Goal: Task Accomplishment & Management: Manage account settings

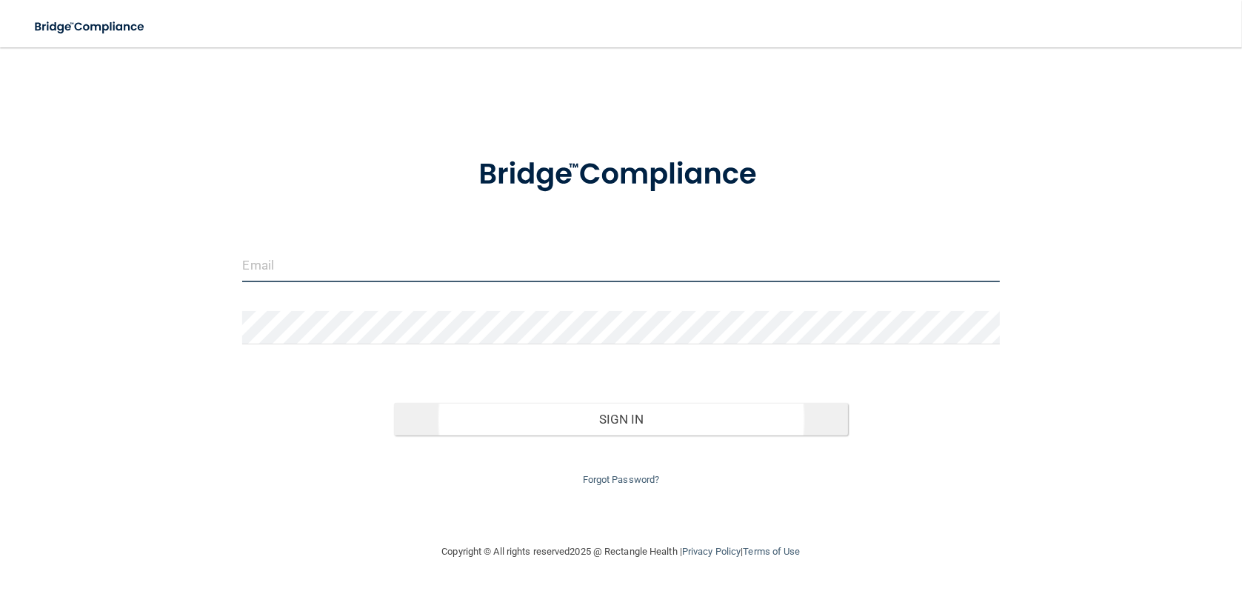
type input "[PERSON_NAME][EMAIL_ADDRESS][DOMAIN_NAME]"
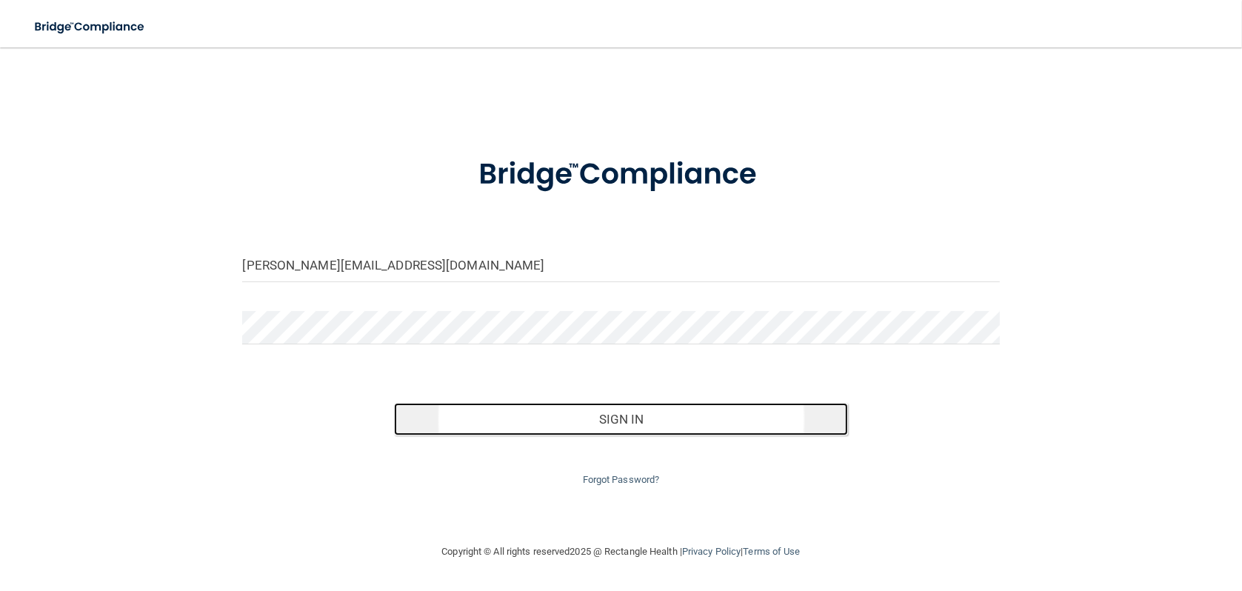
click at [598, 419] on button "Sign In" at bounding box center [621, 419] width 454 height 33
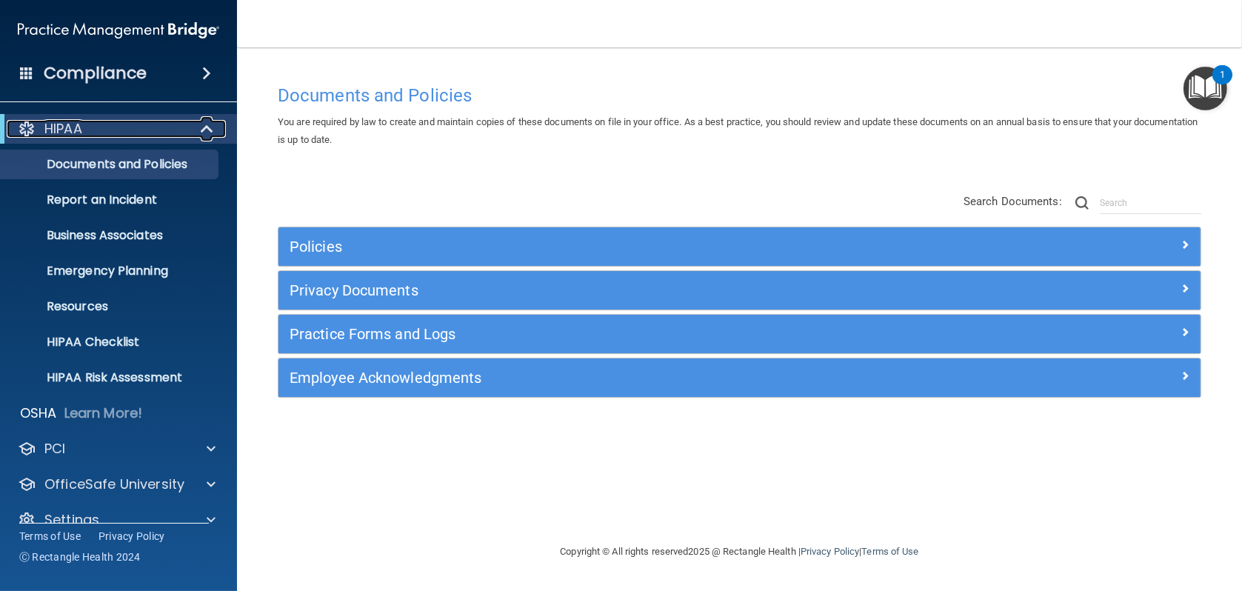
click at [203, 128] on span at bounding box center [208, 129] width 13 height 18
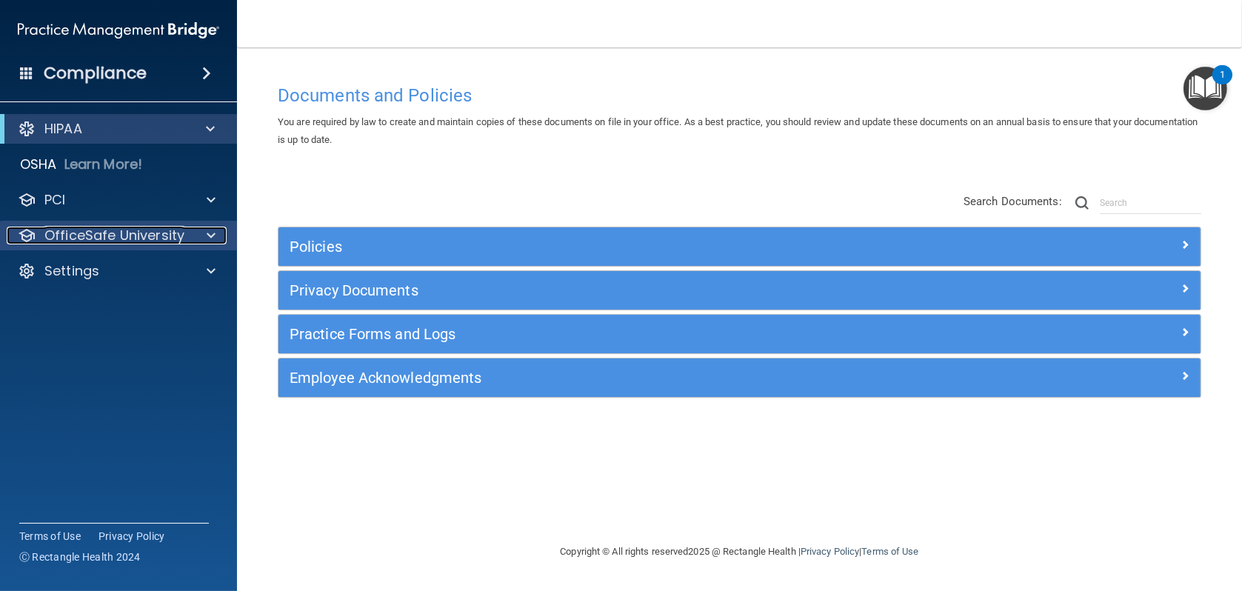
click at [192, 233] on div at bounding box center [208, 236] width 37 height 18
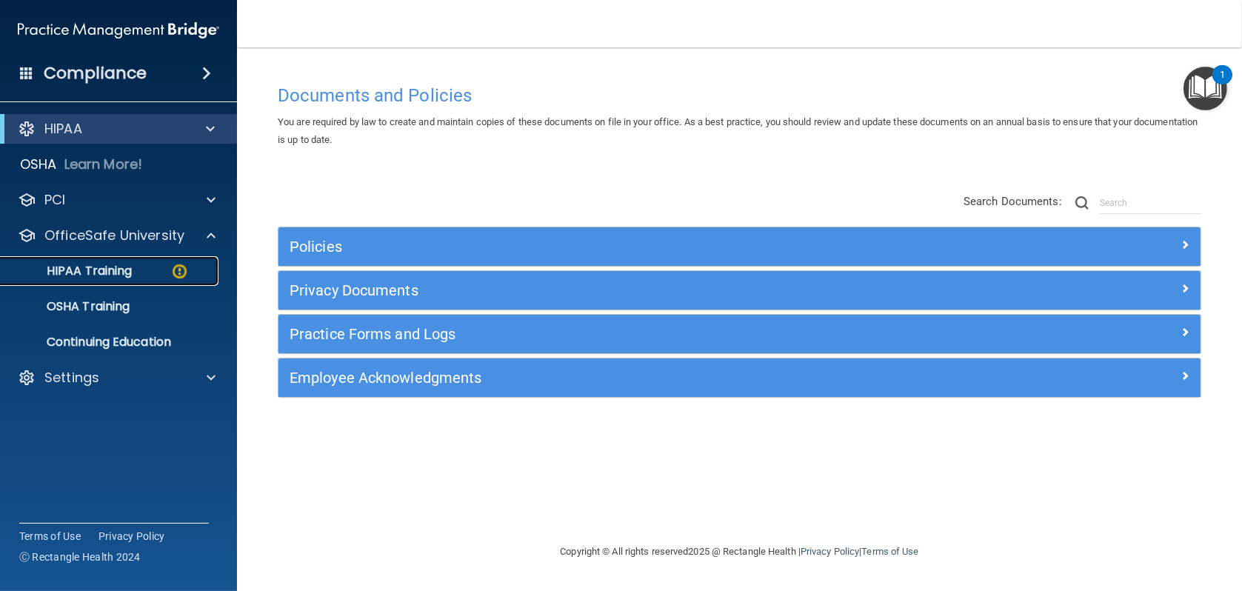
click at [103, 267] on p "HIPAA Training" at bounding box center [71, 271] width 122 height 15
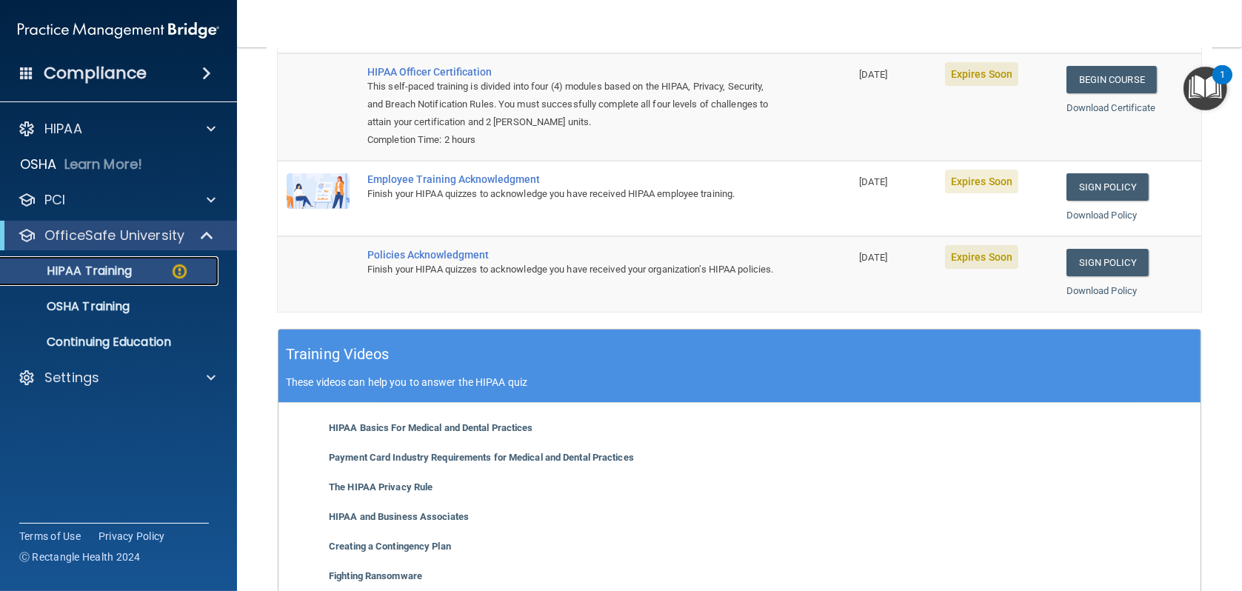
scroll to position [74, 0]
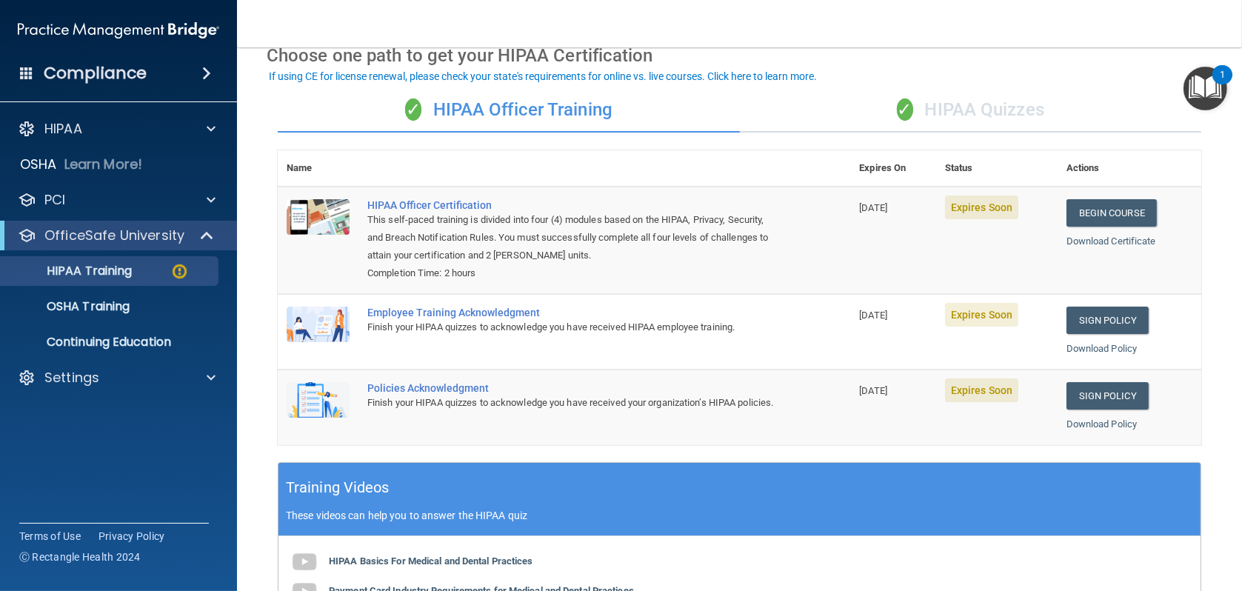
click at [1003, 114] on div "✓ HIPAA Quizzes" at bounding box center [971, 110] width 462 height 44
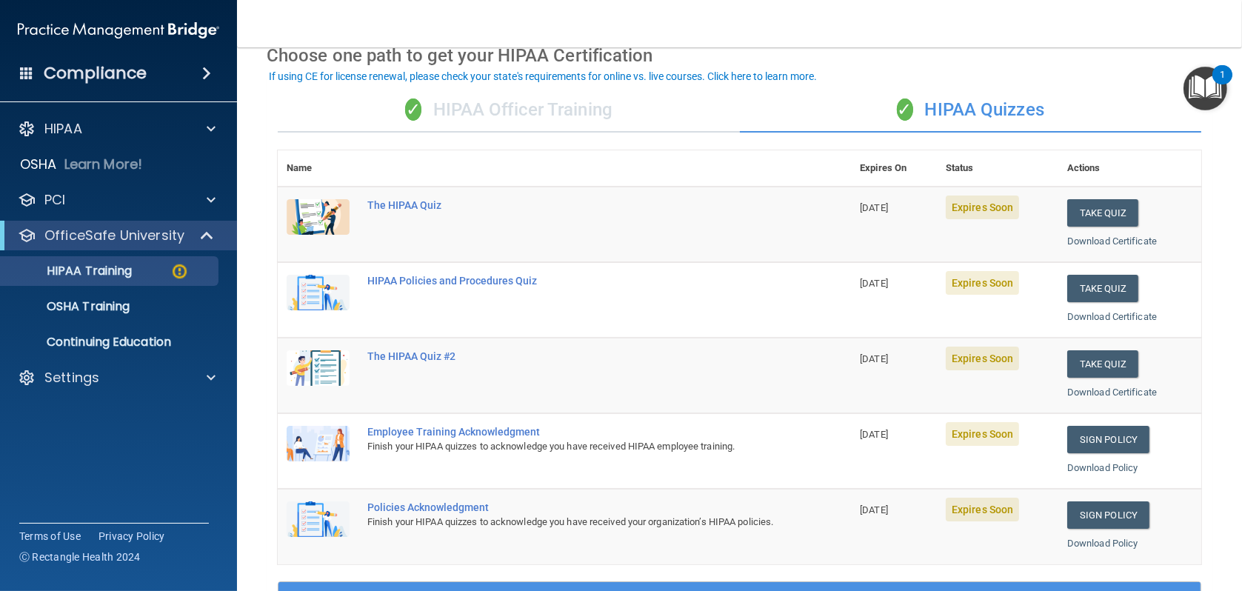
click at [571, 113] on div "✓ HIPAA Officer Training" at bounding box center [509, 110] width 462 height 44
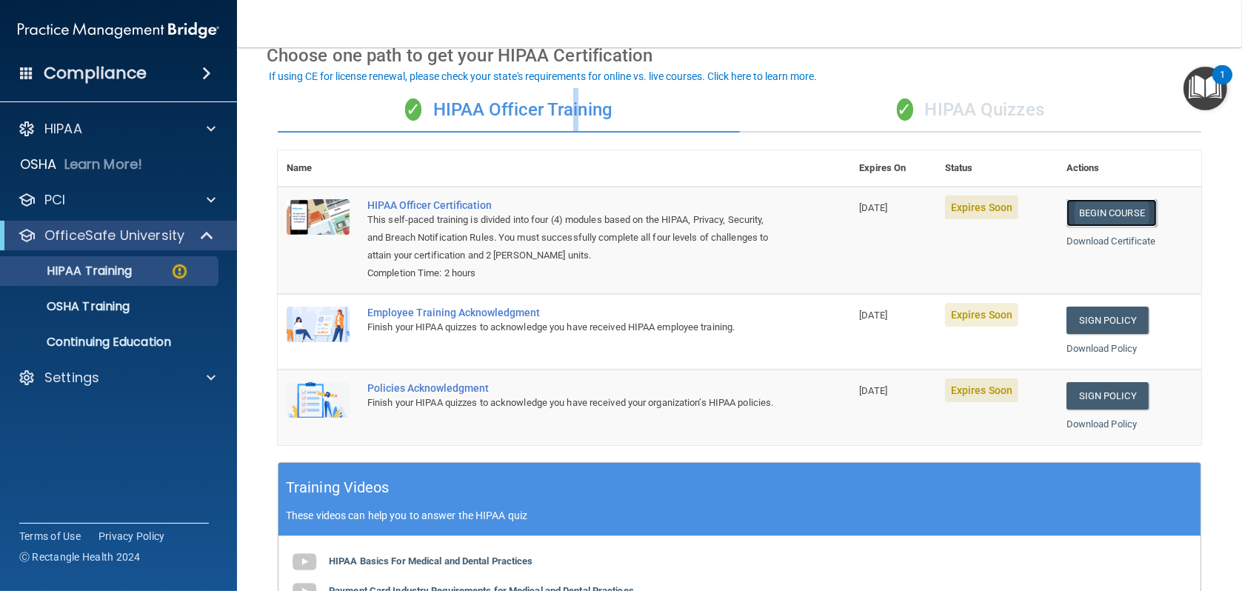
click at [1108, 216] on link "Begin Course" at bounding box center [1112, 212] width 90 height 27
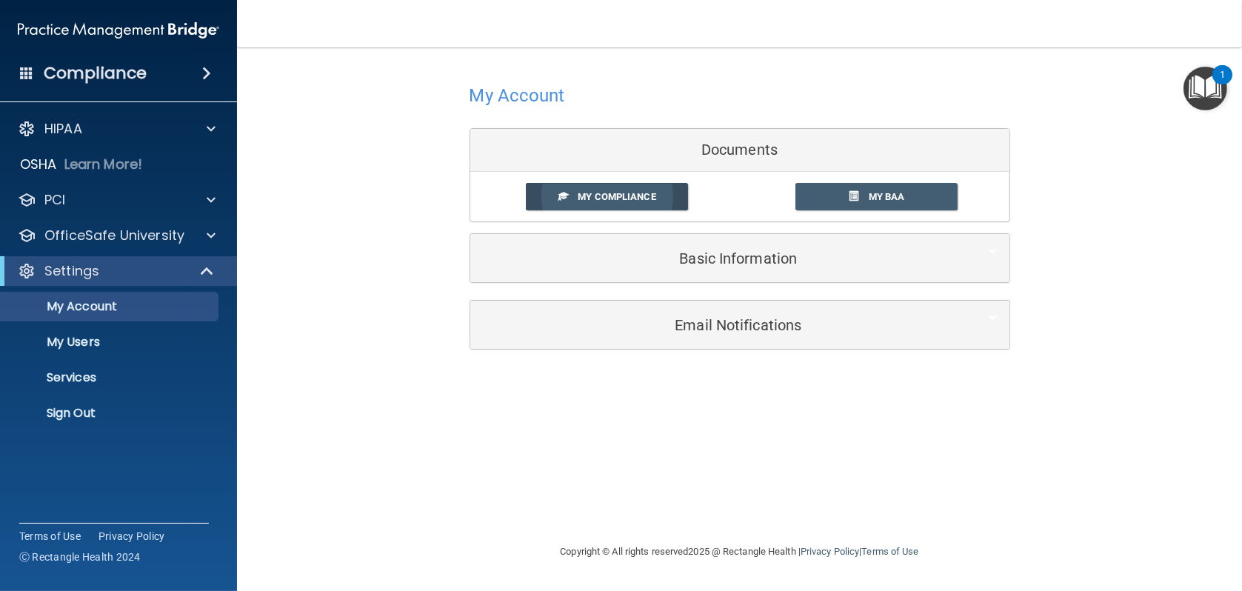
click at [605, 198] on span "My Compliance" at bounding box center [617, 196] width 78 height 11
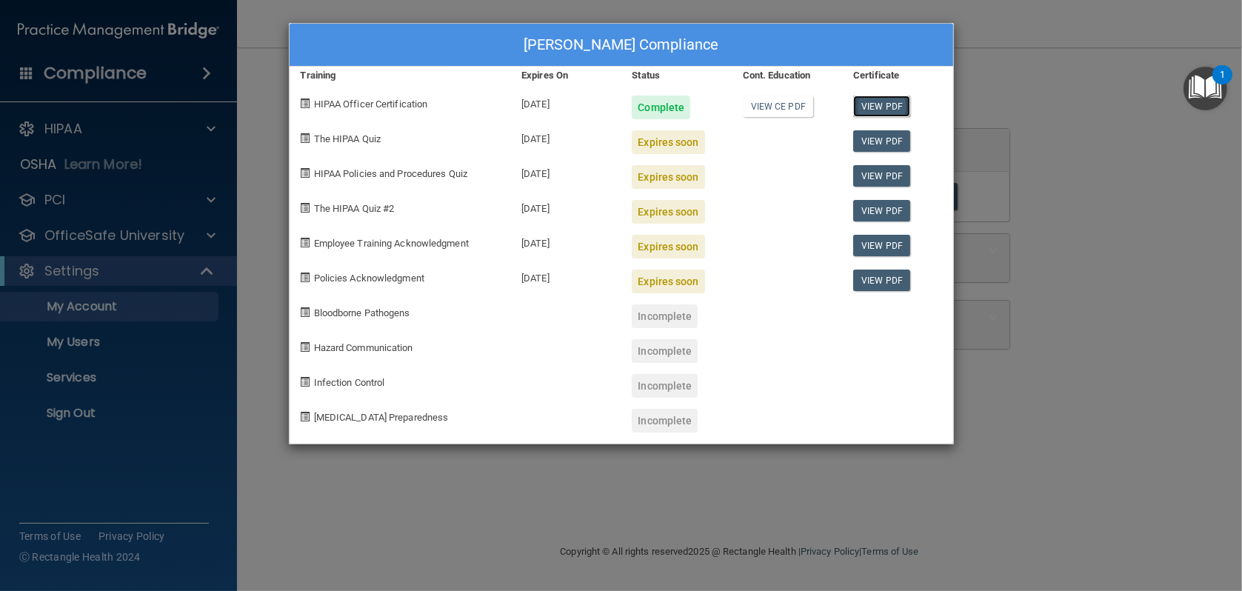
click at [889, 110] on link "View PDF" at bounding box center [881, 106] width 57 height 21
click at [880, 247] on link "View PDF" at bounding box center [881, 245] width 57 height 21
drag, startPoint x: 1079, startPoint y: 84, endPoint x: 1045, endPoint y: 80, distance: 34.3
click at [1078, 84] on div "Lida Hartfiel's Compliance Training Expires On Status Cont. Education Certifica…" at bounding box center [621, 295] width 1242 height 591
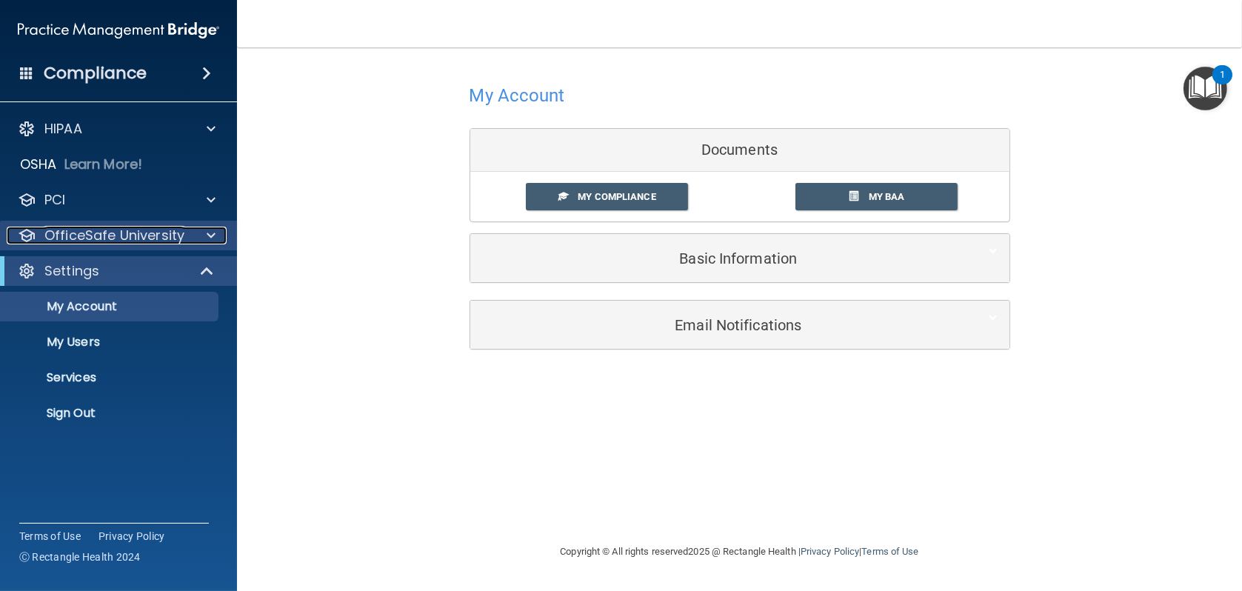
click at [110, 238] on p "OfficeSafe University" at bounding box center [114, 236] width 140 height 18
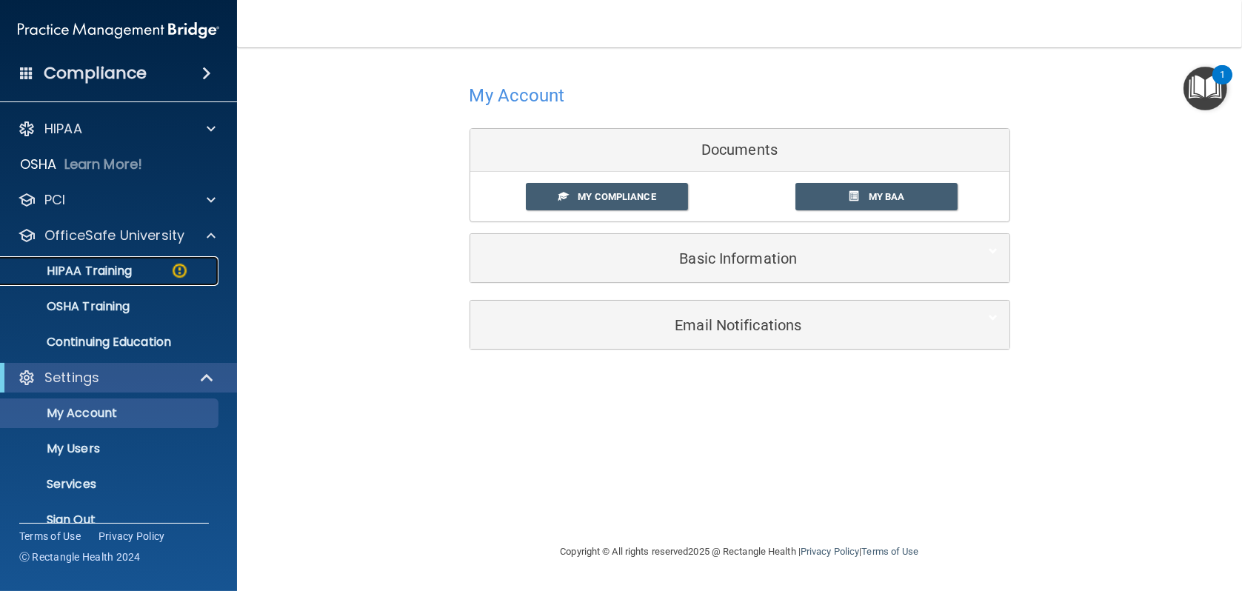
click at [106, 277] on p "HIPAA Training" at bounding box center [71, 271] width 122 height 15
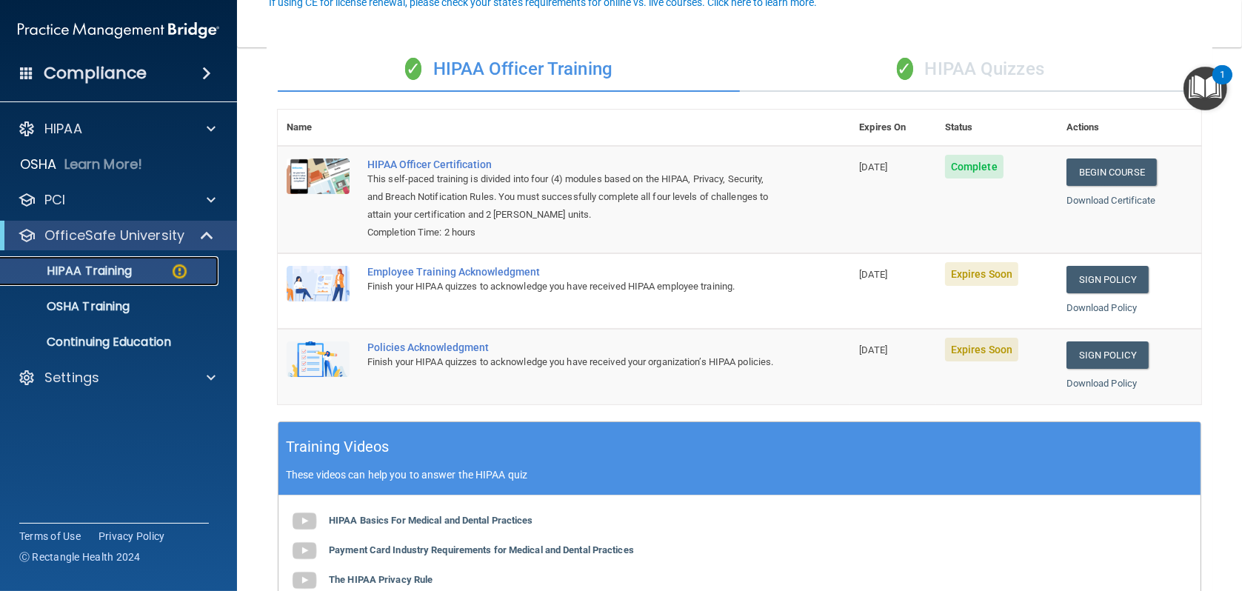
scroll to position [148, 0]
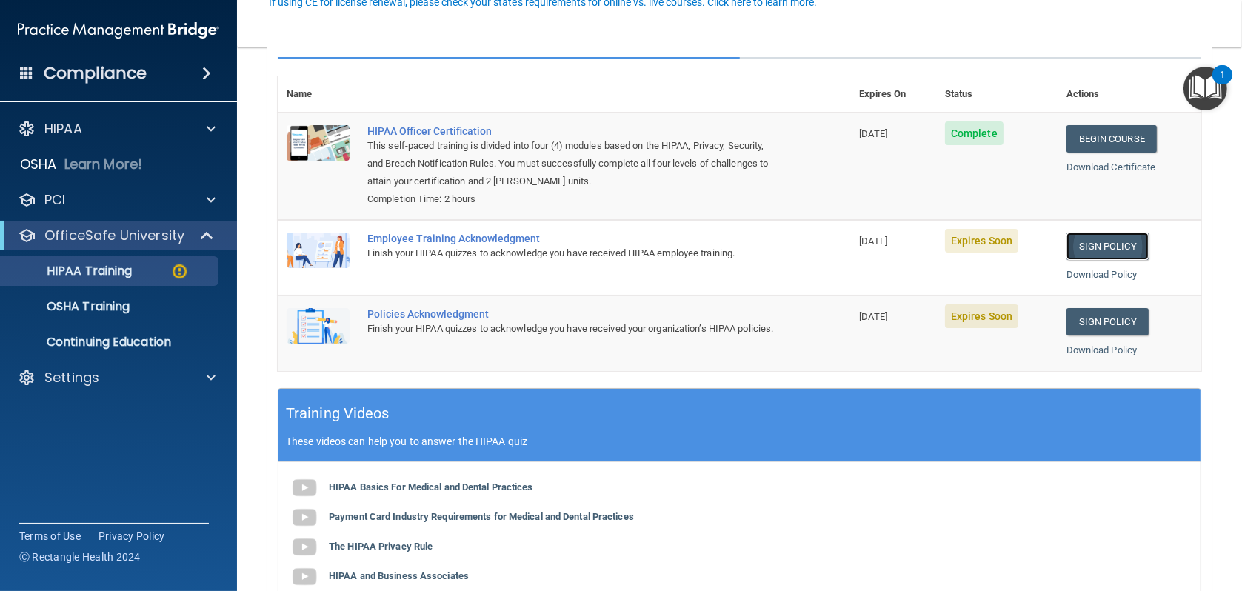
click at [1108, 249] on link "Sign Policy" at bounding box center [1108, 246] width 82 height 27
click at [74, 376] on p "Settings" at bounding box center [71, 378] width 55 height 18
click at [77, 521] on p "Sign Out" at bounding box center [111, 520] width 202 height 15
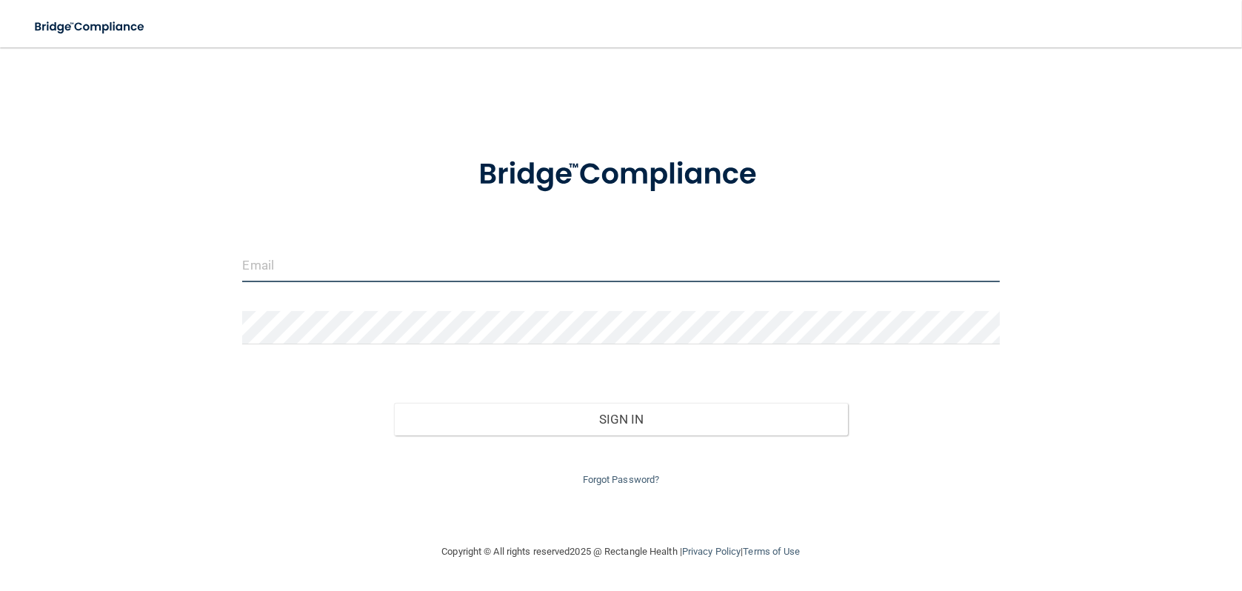
type input "[PERSON_NAME][EMAIL_ADDRESS][DOMAIN_NAME]"
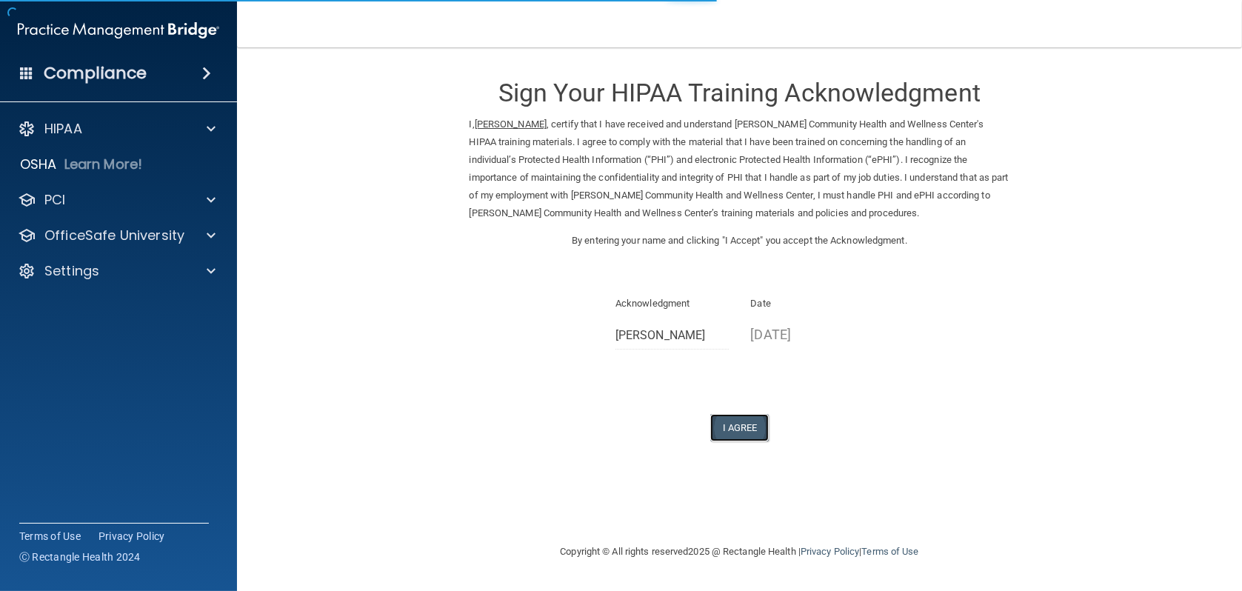
click at [740, 433] on button "I Agree" at bounding box center [739, 427] width 59 height 27
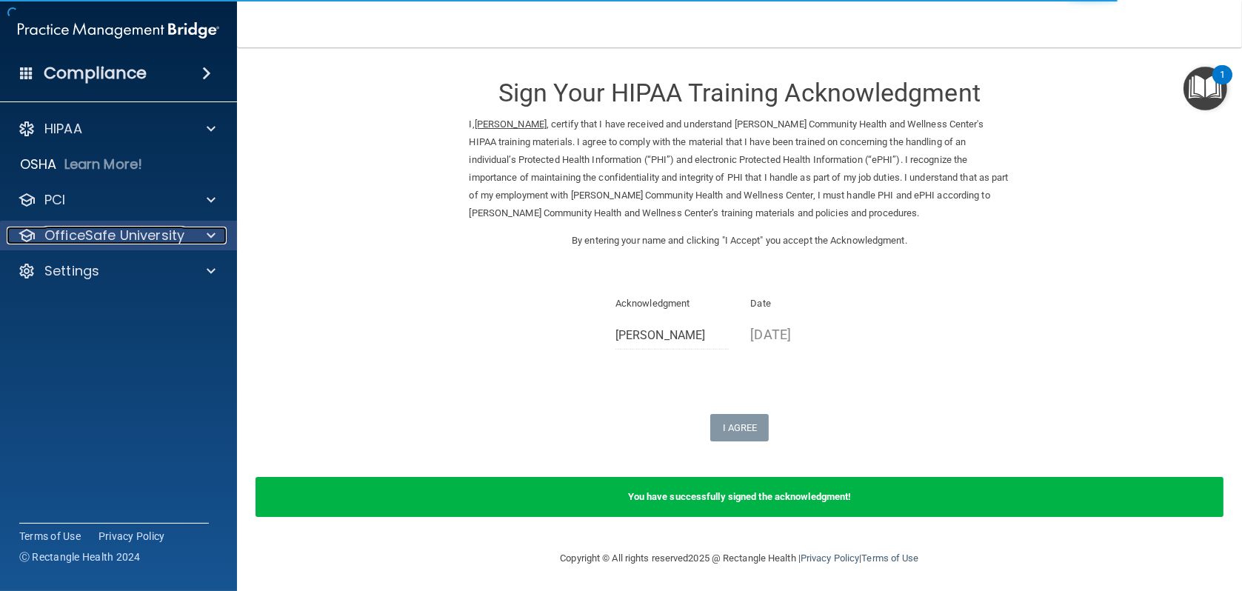
click at [167, 233] on p "OfficeSafe University" at bounding box center [114, 236] width 140 height 18
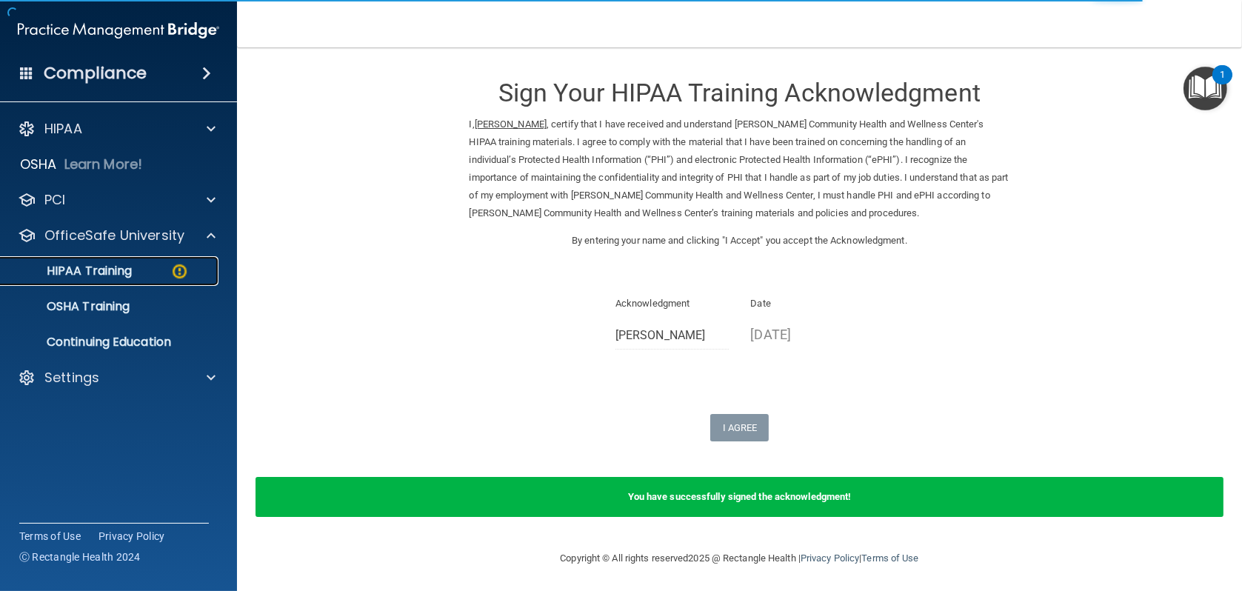
click at [130, 272] on p "HIPAA Training" at bounding box center [71, 271] width 122 height 15
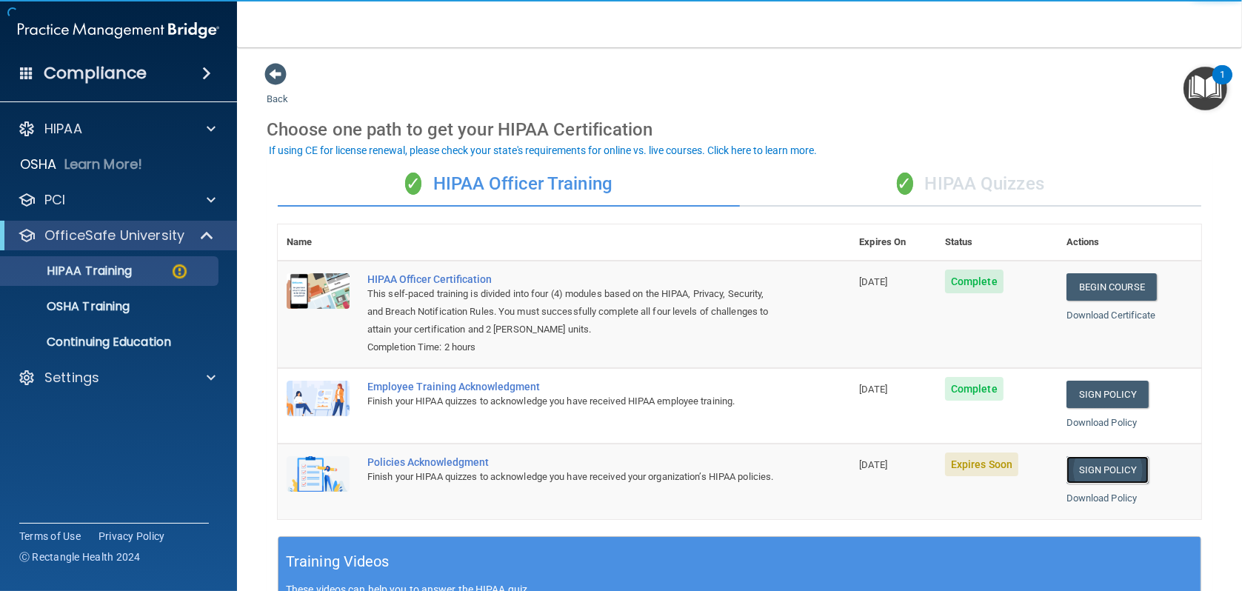
click at [1097, 475] on link "Sign Policy" at bounding box center [1108, 469] width 82 height 27
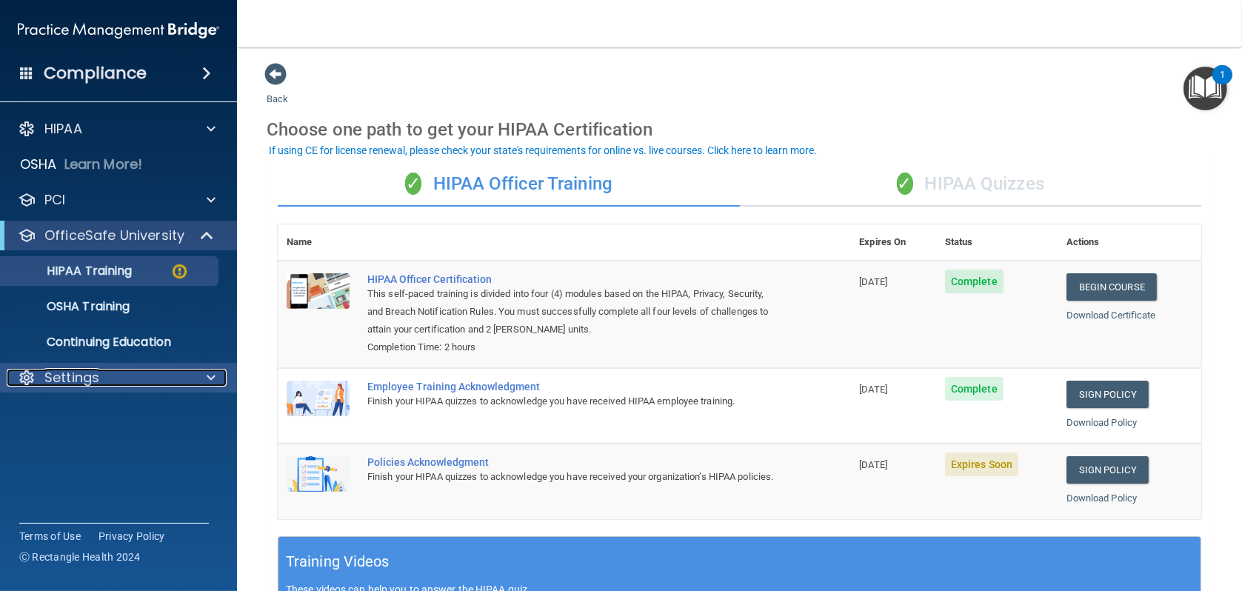
click at [67, 384] on p "Settings" at bounding box center [71, 378] width 55 height 18
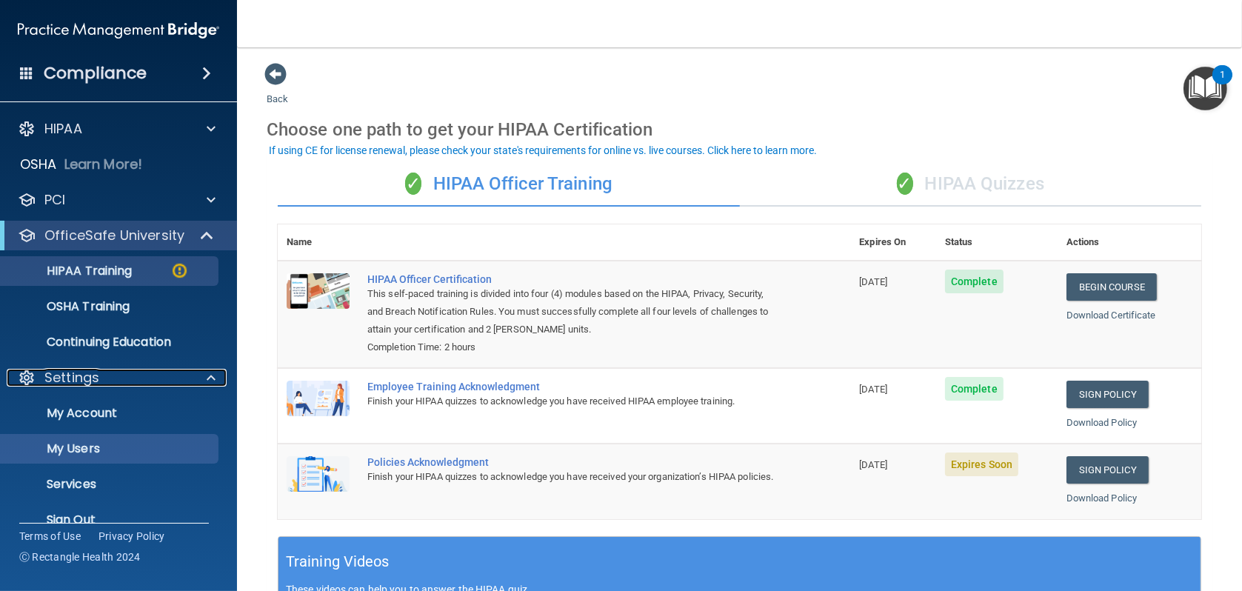
scroll to position [23, 0]
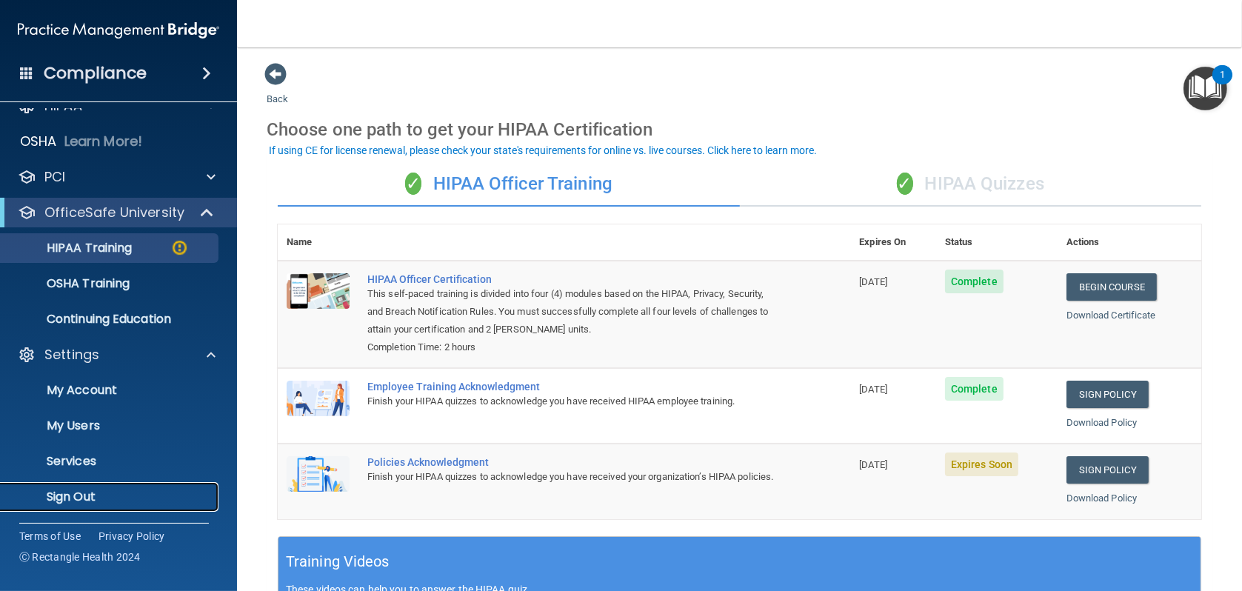
click at [67, 499] on p "Sign Out" at bounding box center [111, 497] width 202 height 15
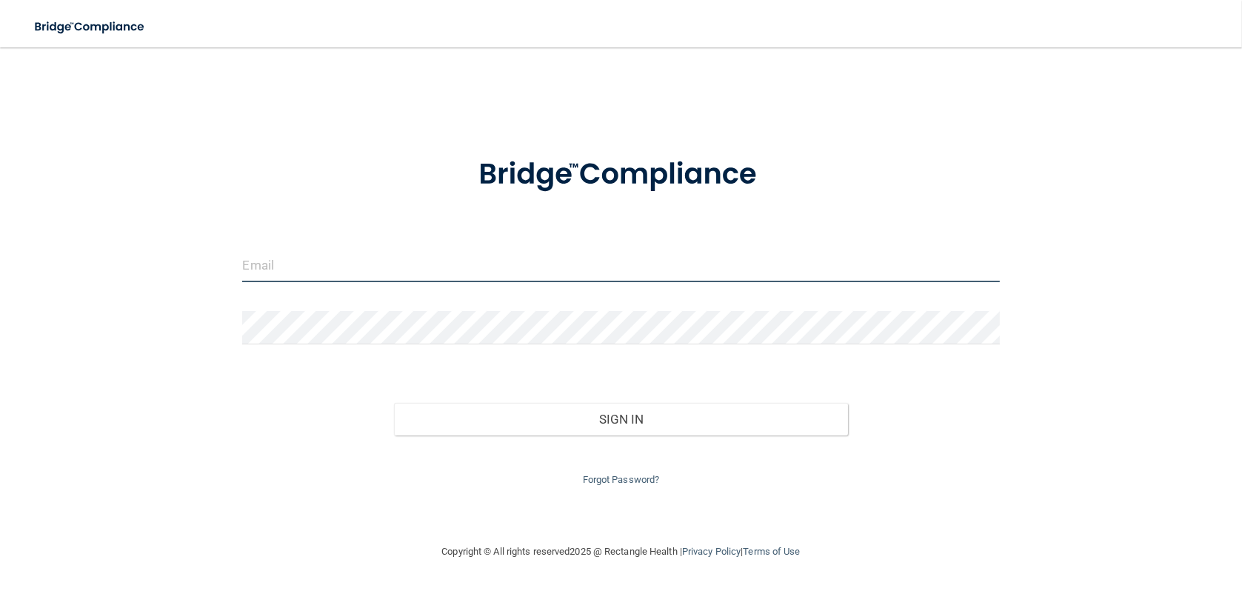
type input "[PERSON_NAME][EMAIL_ADDRESS][DOMAIN_NAME]"
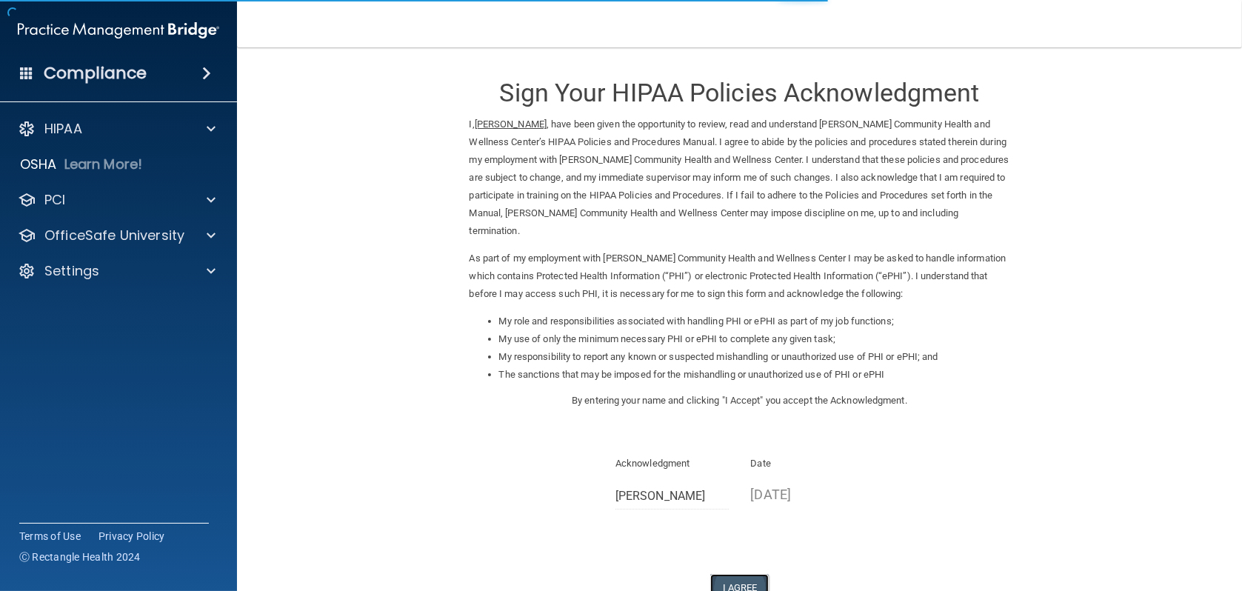
click at [732, 574] on button "I Agree" at bounding box center [739, 587] width 59 height 27
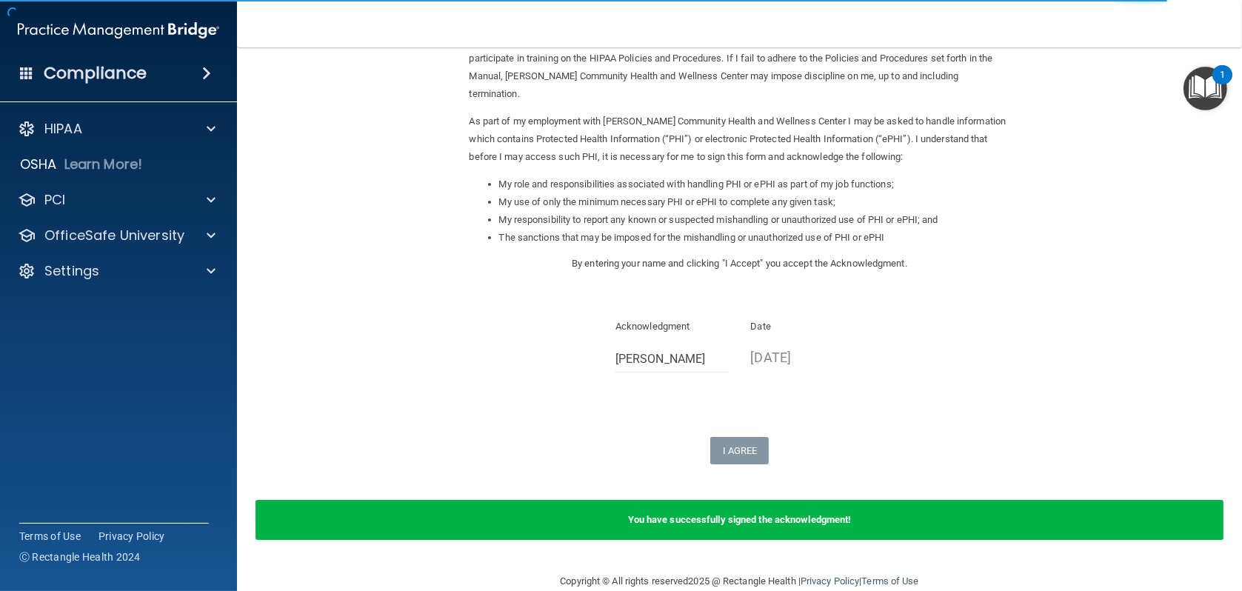
scroll to position [144, 0]
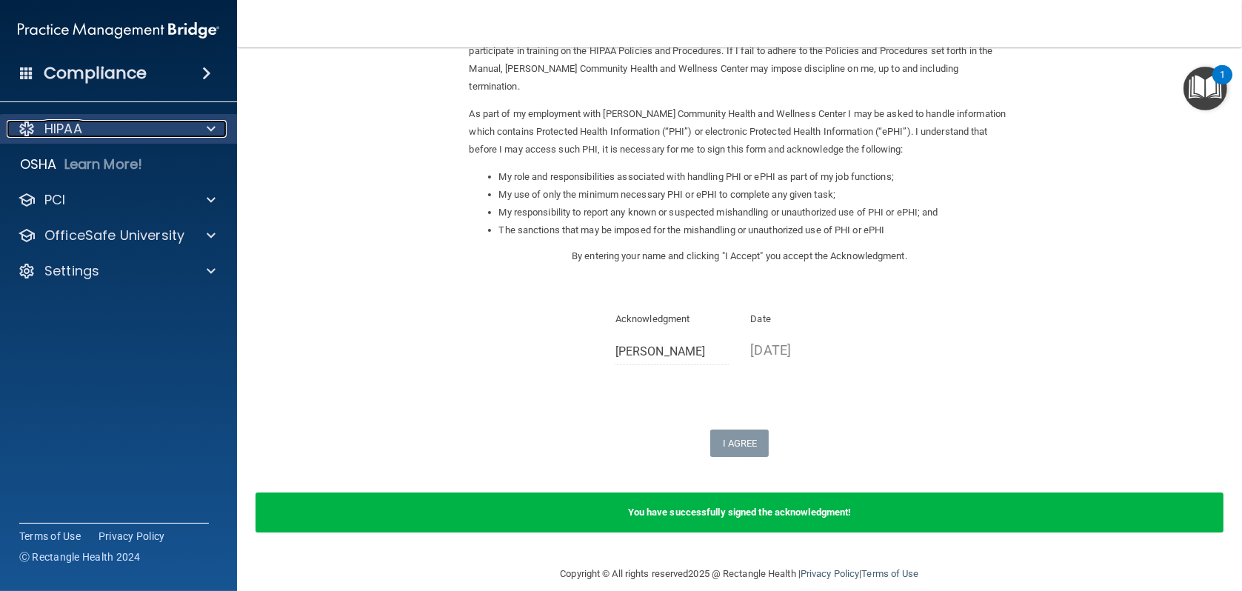
click at [81, 134] on p "HIPAA" at bounding box center [63, 129] width 38 height 18
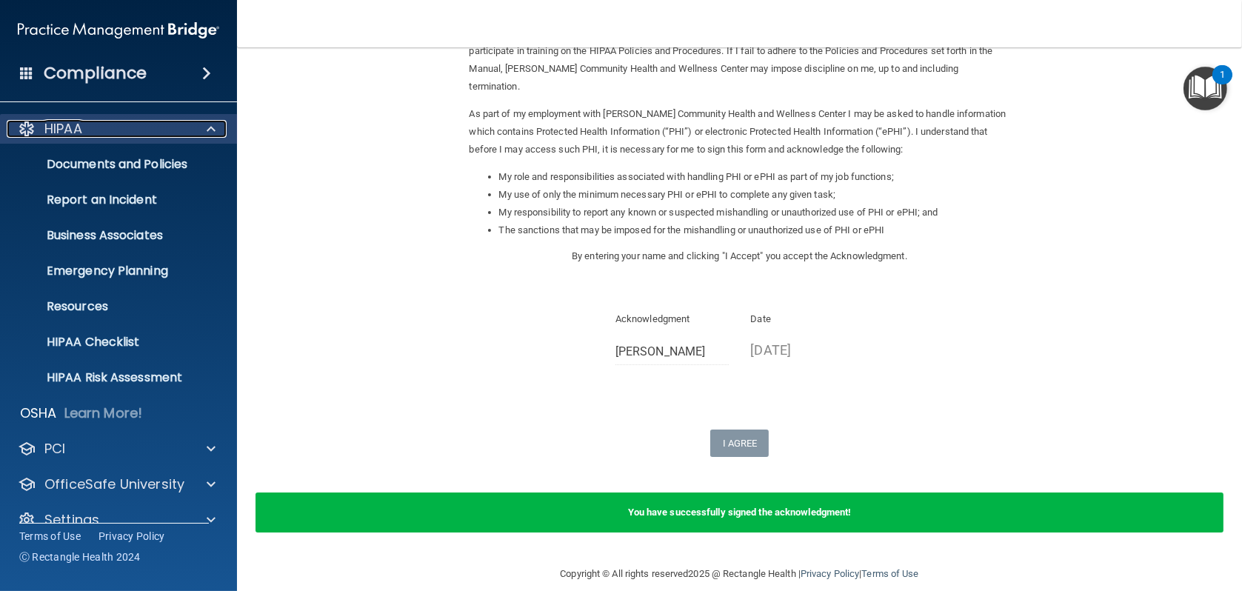
click at [81, 134] on p "HIPAA" at bounding box center [63, 129] width 38 height 18
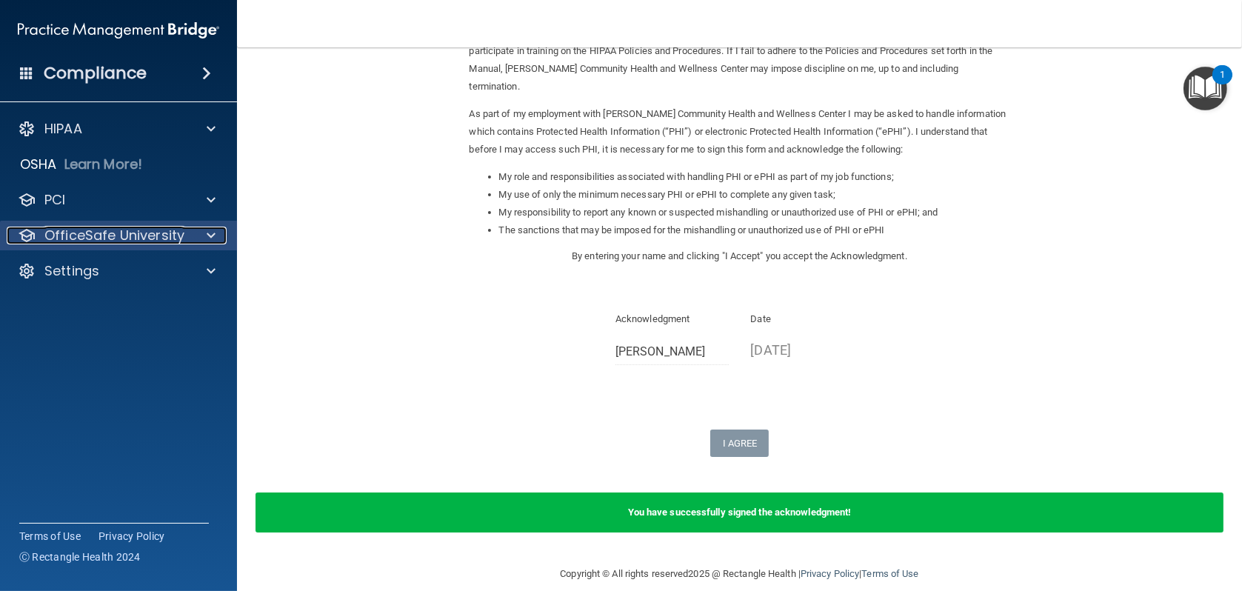
click at [80, 236] on p "OfficeSafe University" at bounding box center [114, 236] width 140 height 18
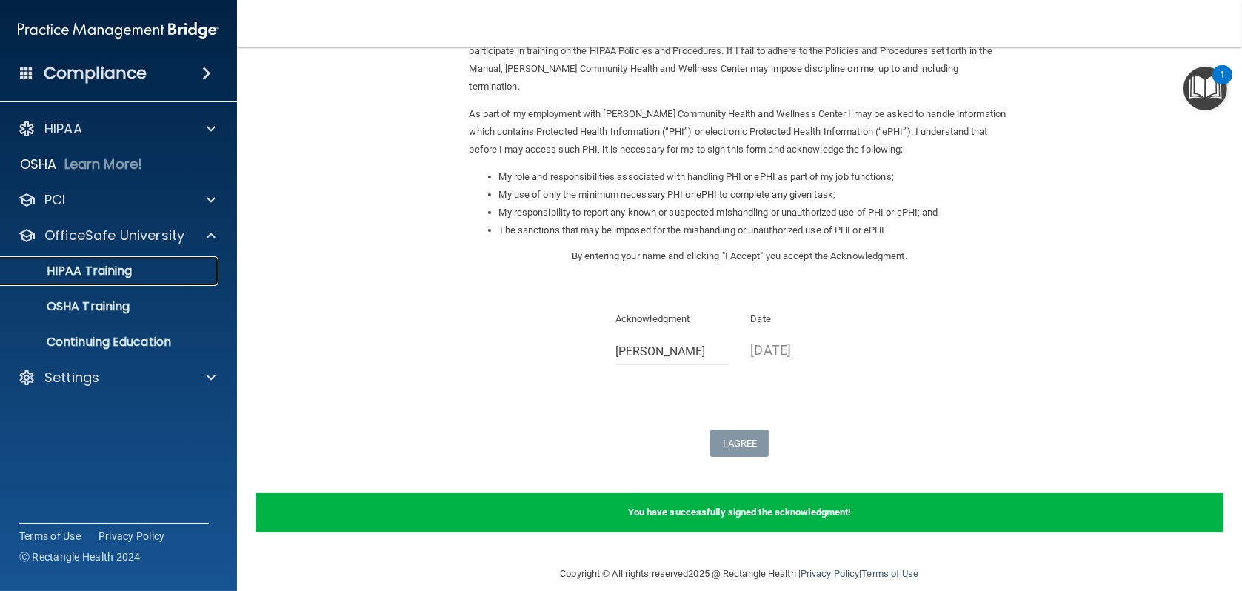
click at [81, 266] on p "HIPAA Training" at bounding box center [71, 271] width 122 height 15
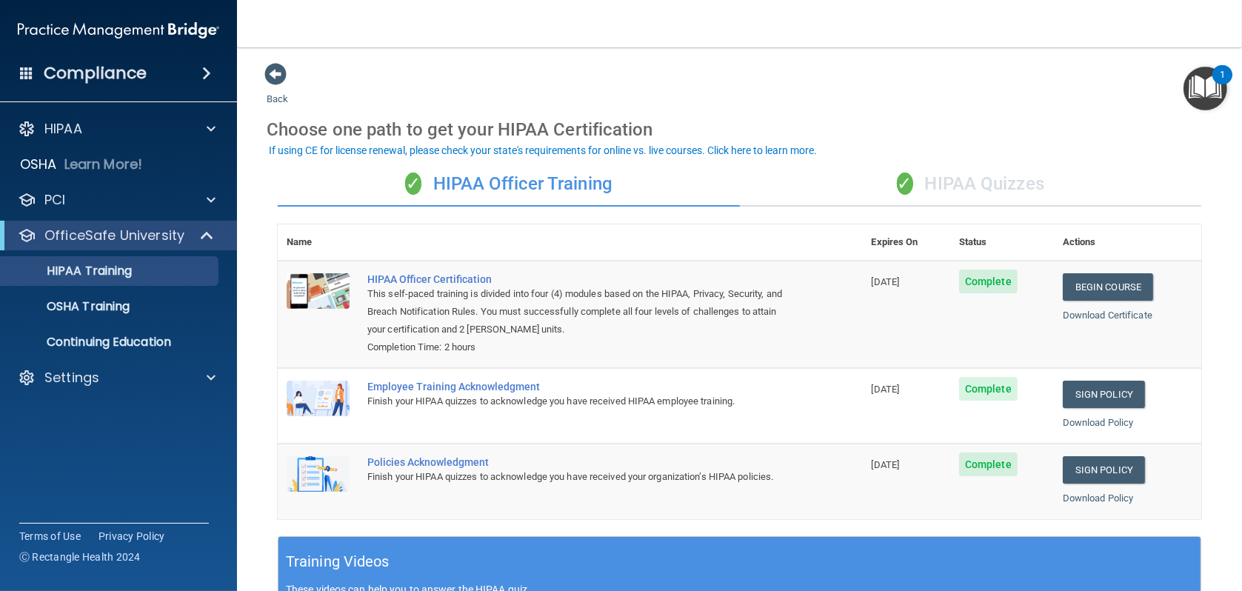
click at [939, 182] on div "✓ HIPAA Quizzes" at bounding box center [971, 184] width 462 height 44
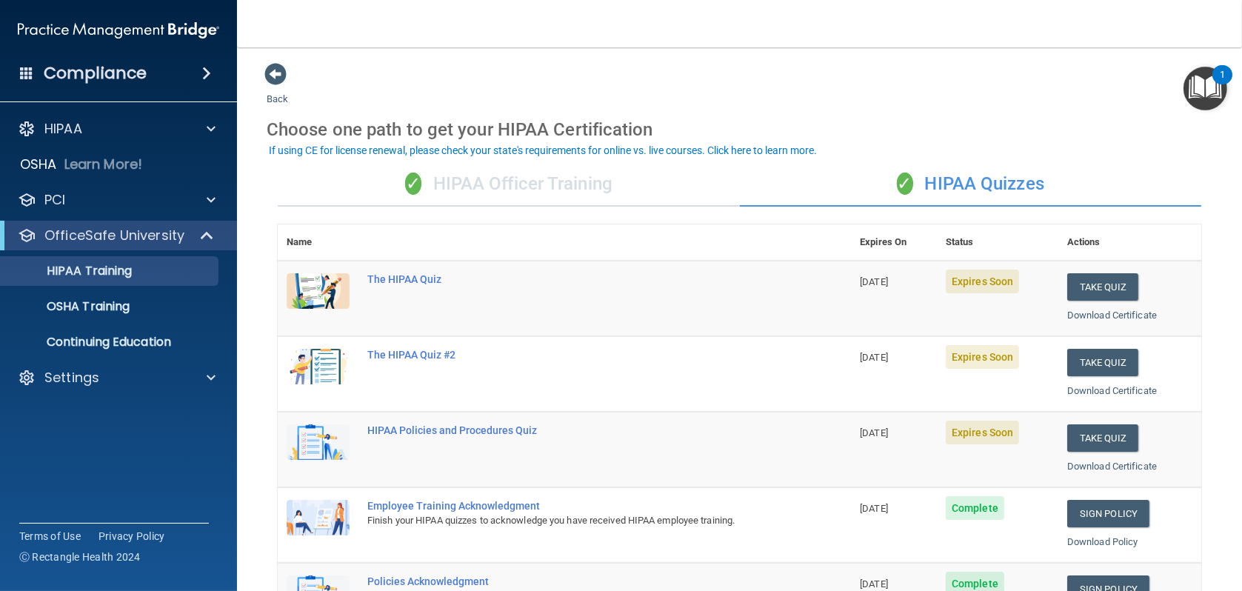
click at [439, 181] on div "✓ HIPAA Officer Training" at bounding box center [509, 184] width 462 height 44
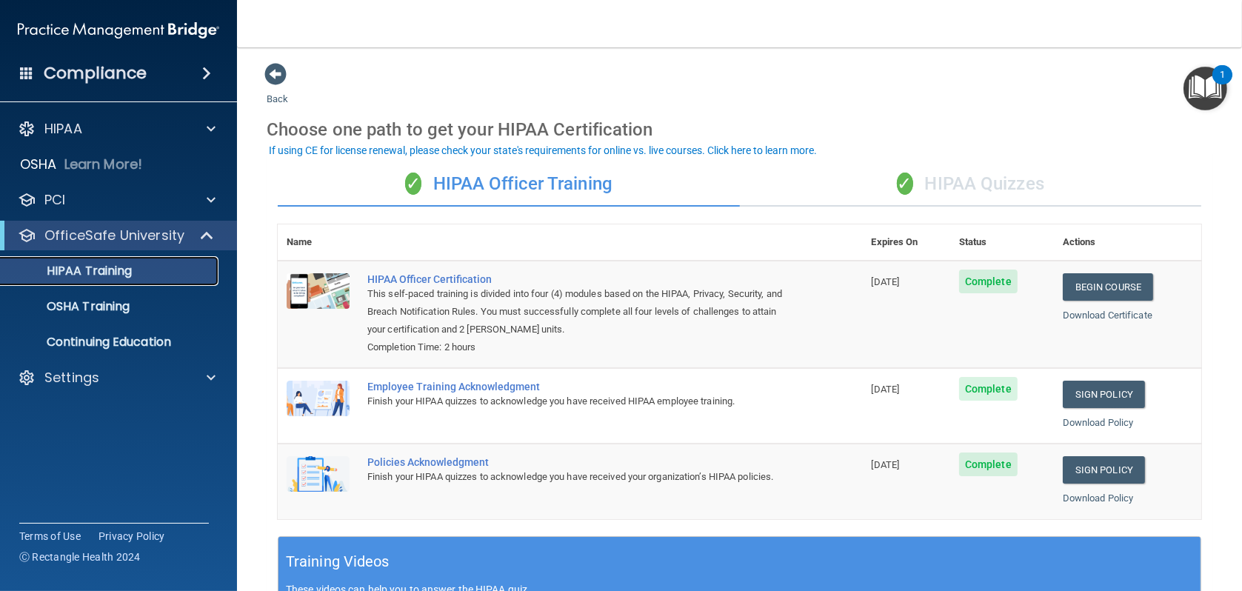
click at [93, 267] on p "HIPAA Training" at bounding box center [71, 271] width 122 height 15
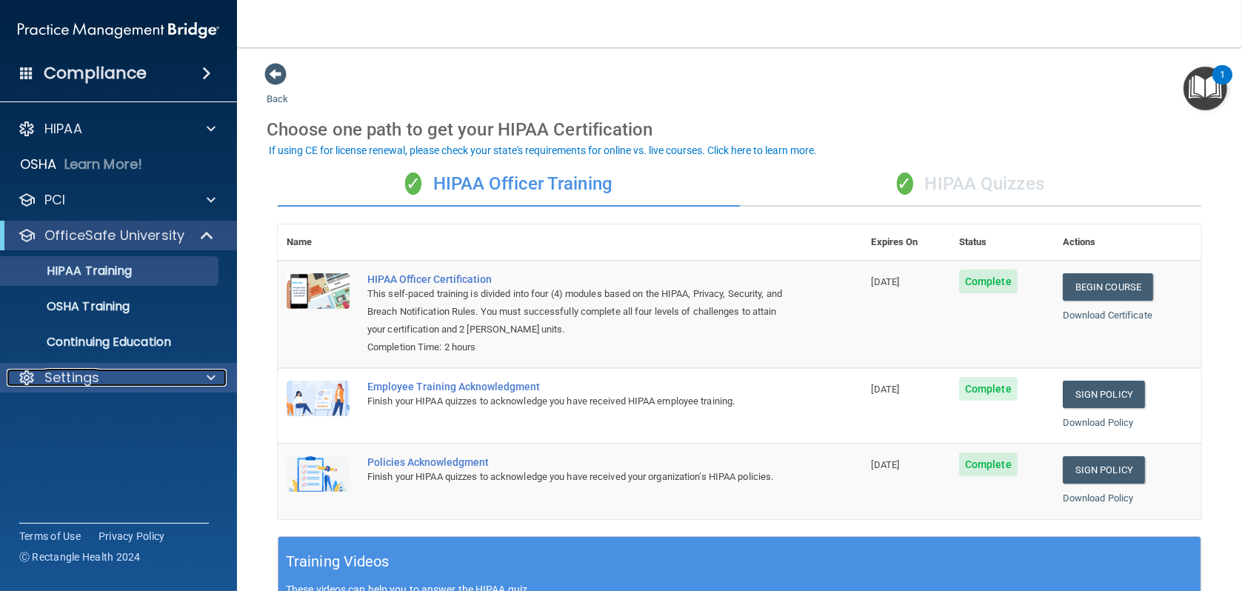
click at [78, 371] on p "Settings" at bounding box center [71, 378] width 55 height 18
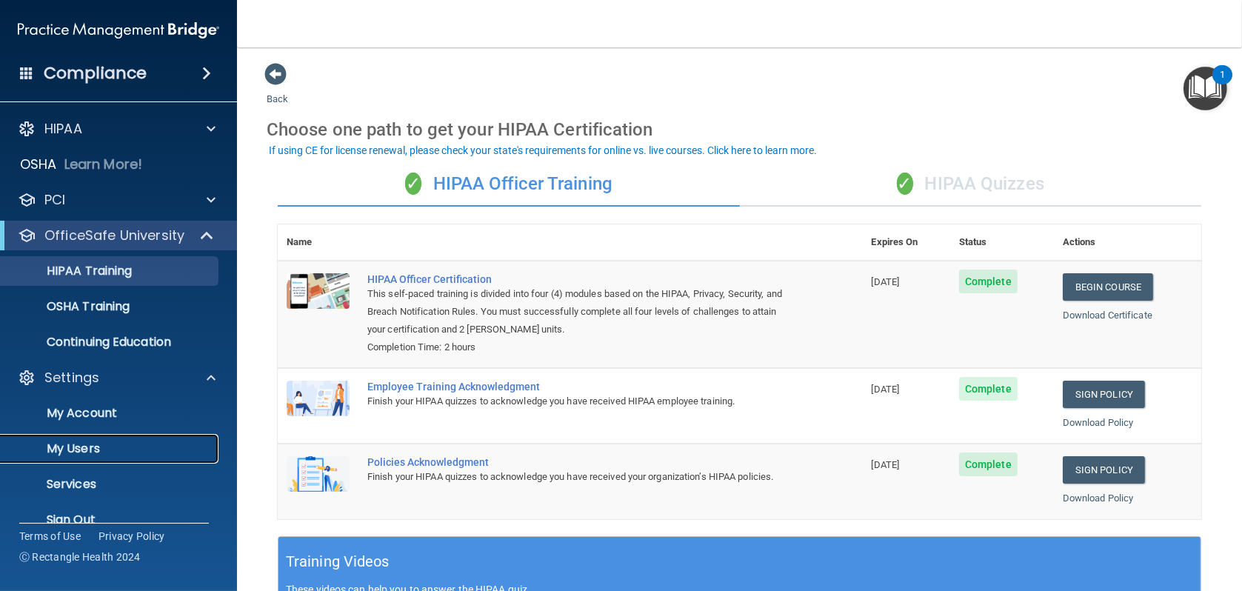
click at [75, 452] on p "My Users" at bounding box center [111, 449] width 202 height 15
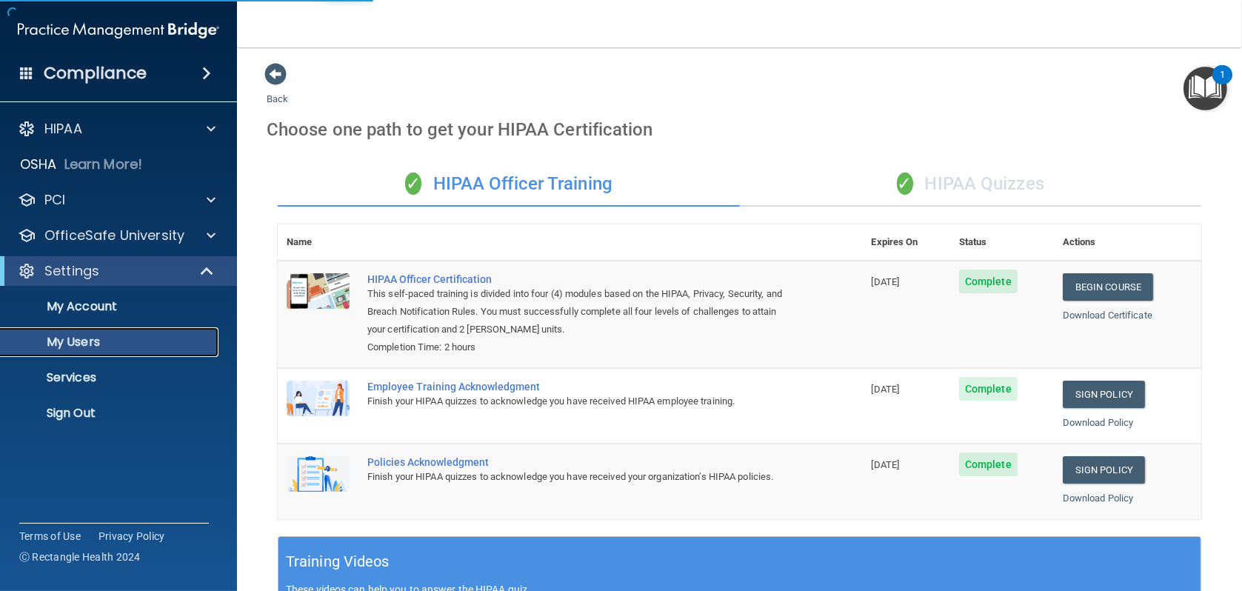
select select "20"
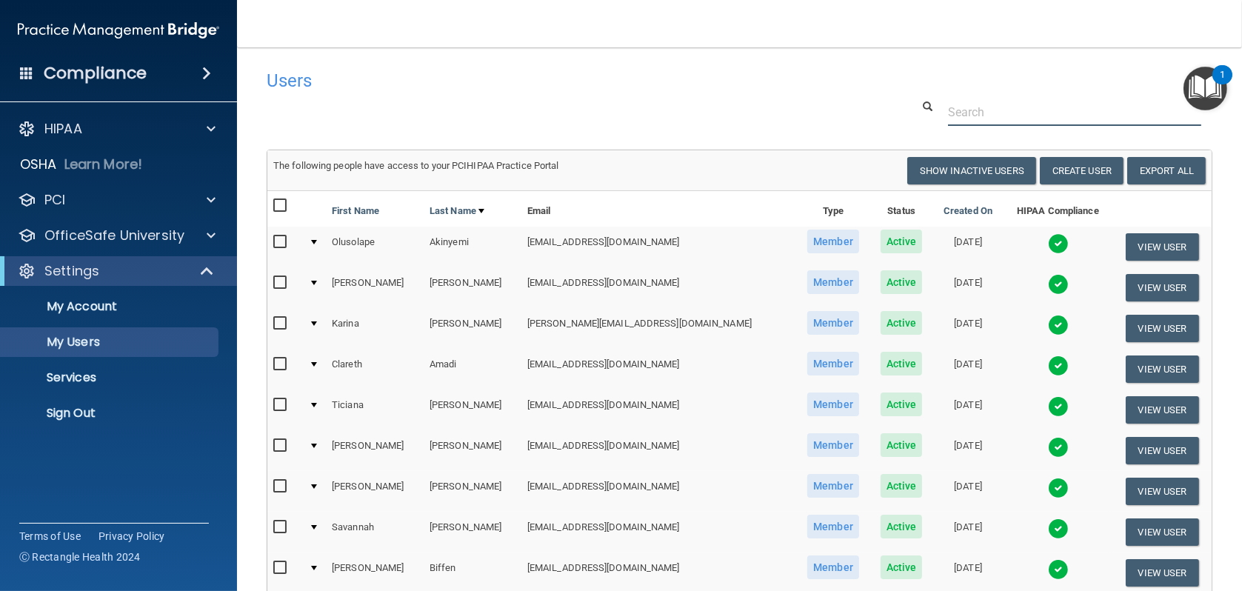
click at [993, 117] on input "text" at bounding box center [1074, 112] width 253 height 27
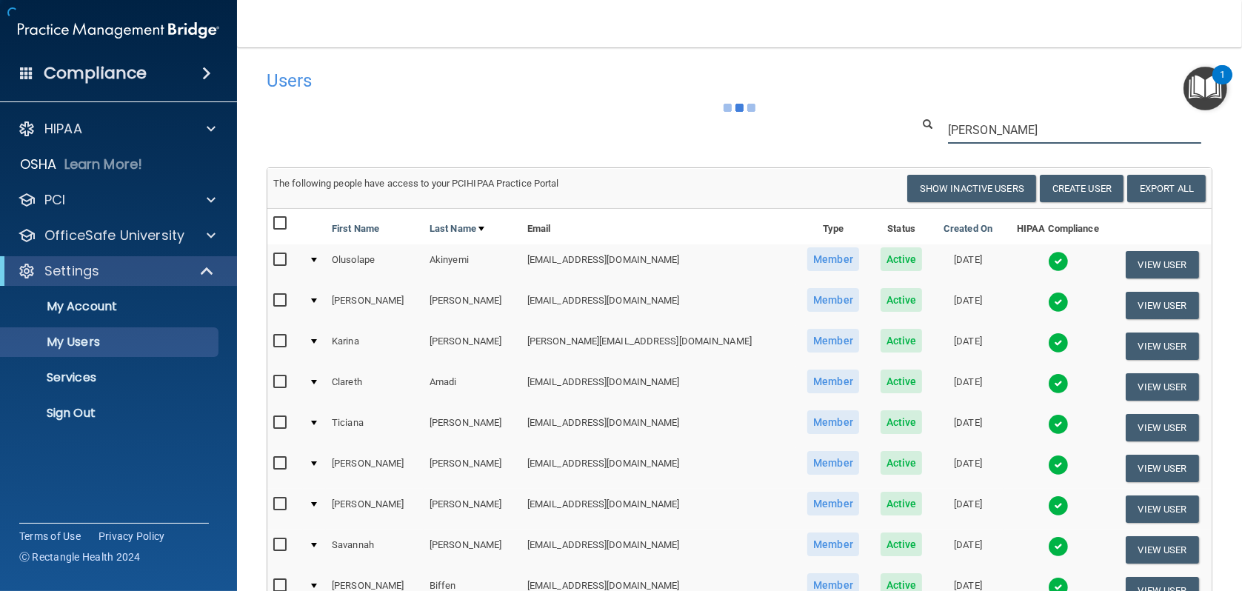
type input "hartfiel"
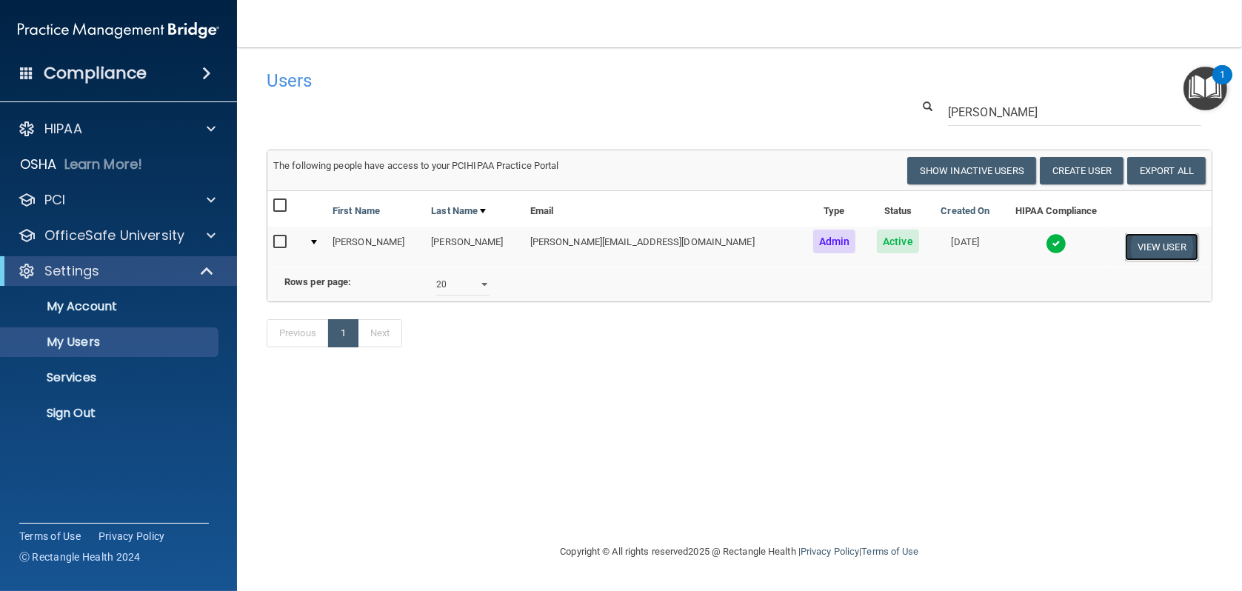
click at [1151, 255] on button "View User" at bounding box center [1161, 246] width 73 height 27
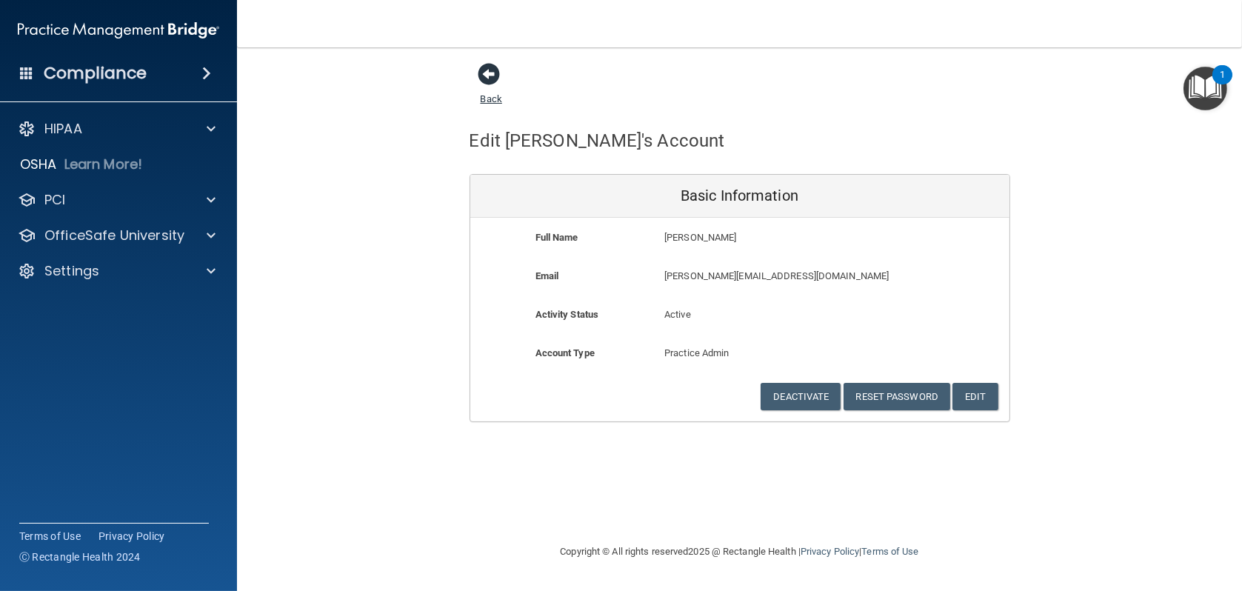
click at [493, 77] on span at bounding box center [490, 74] width 22 height 22
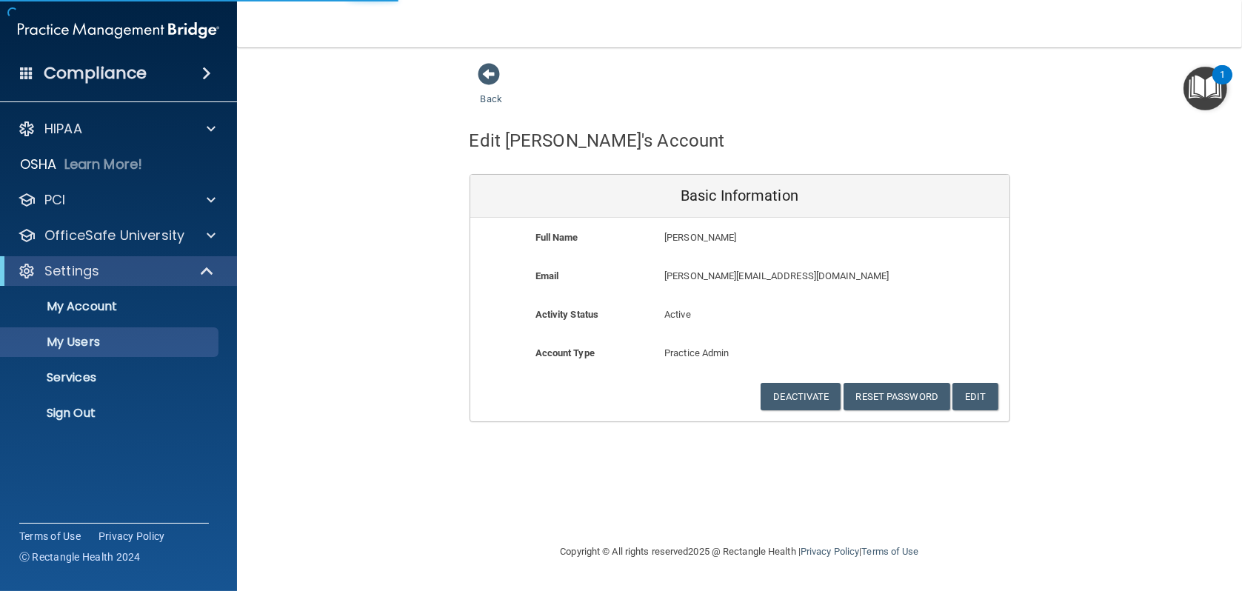
select select "20"
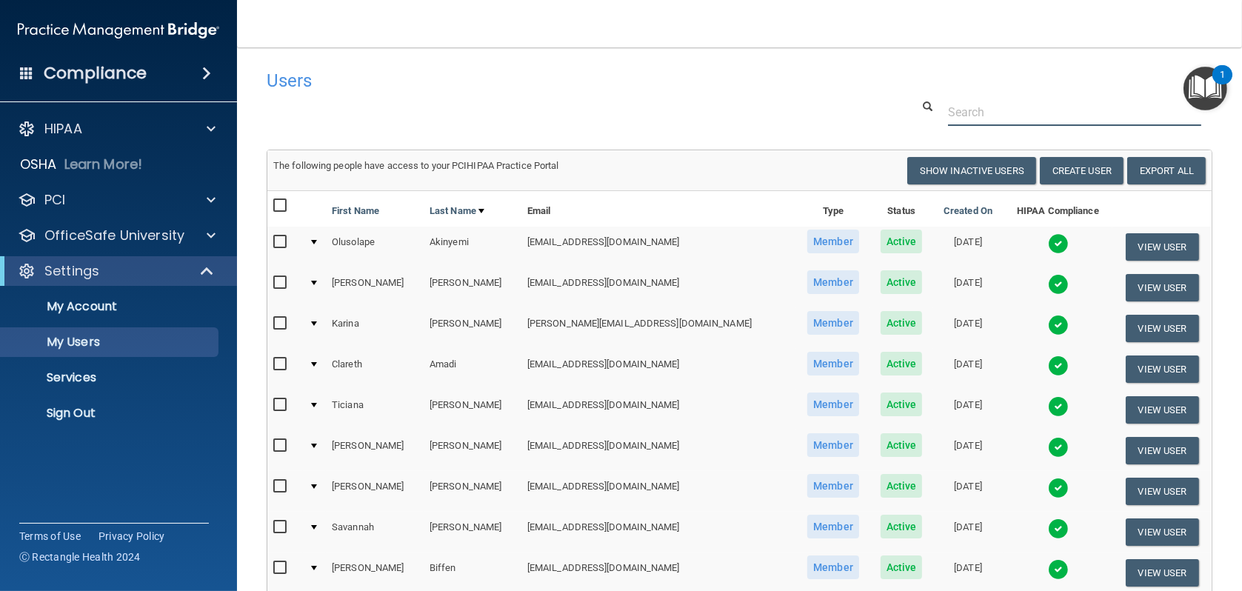
click at [994, 110] on input "text" at bounding box center [1074, 112] width 253 height 27
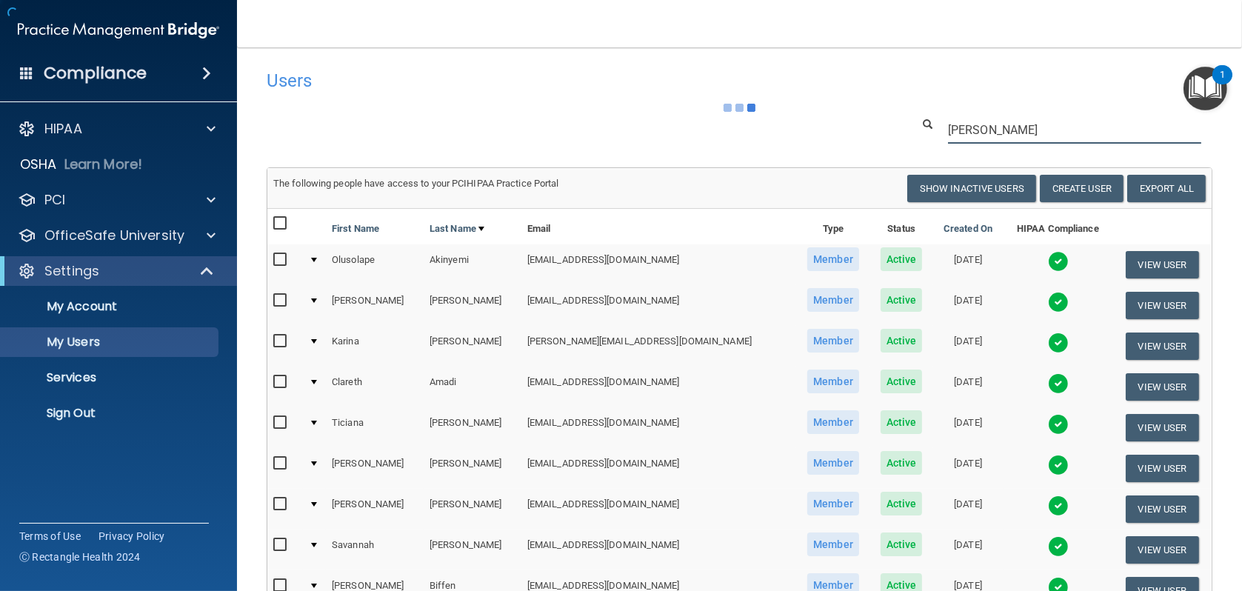
type input "hartfiel"
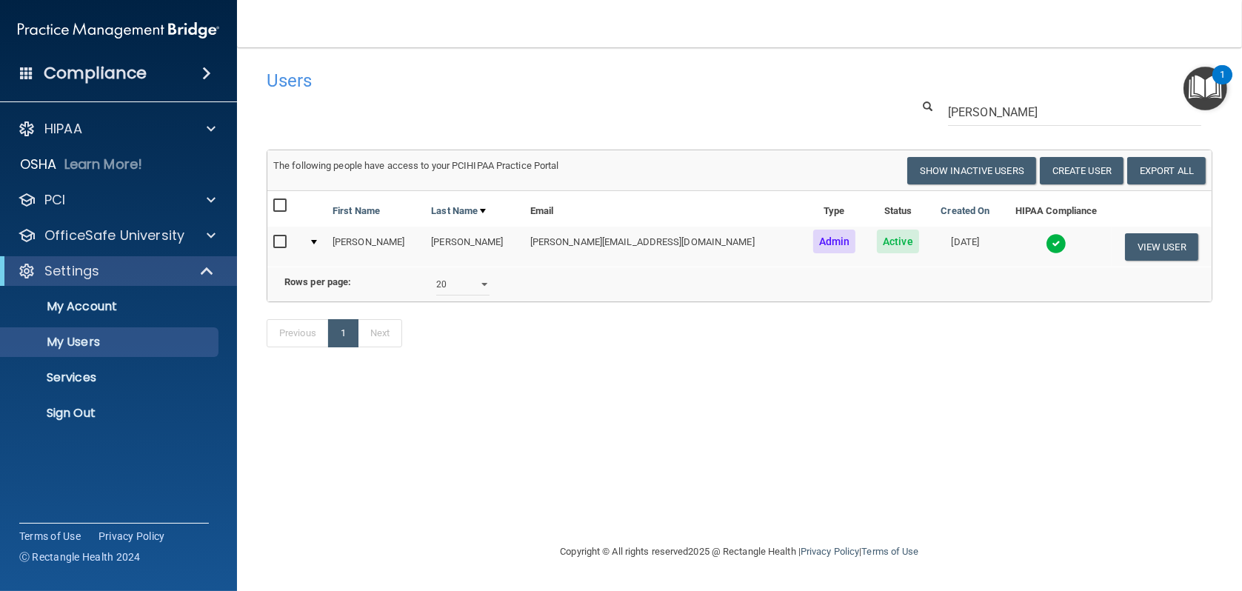
click at [1046, 243] on img at bounding box center [1056, 243] width 21 height 21
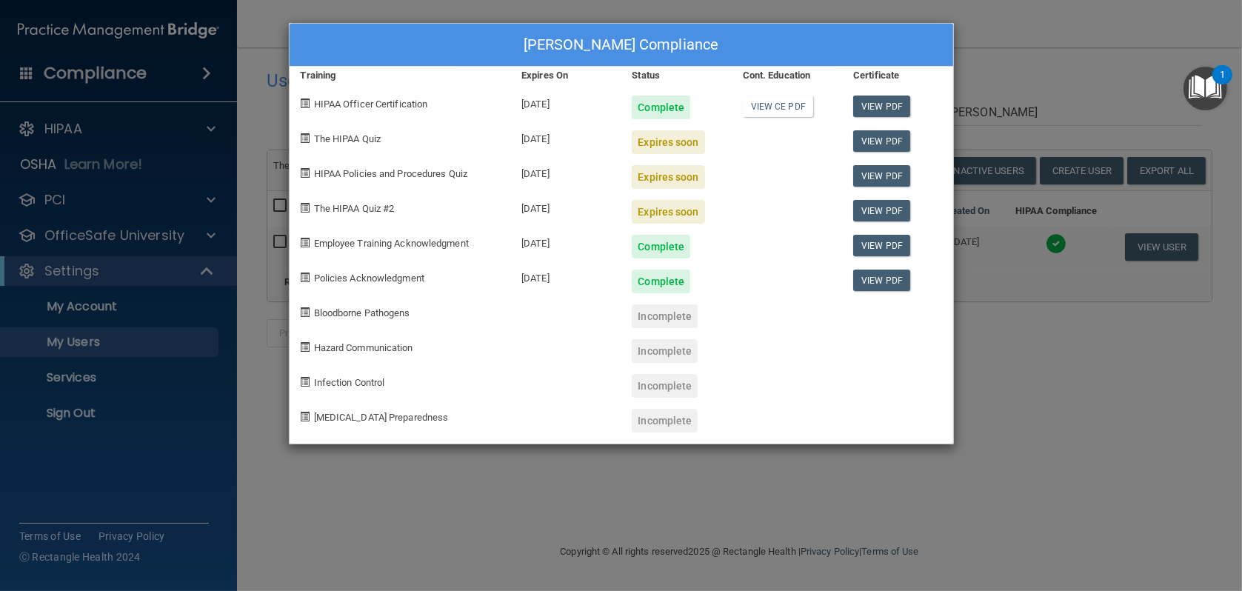
click at [1099, 97] on div "Lida Hartfiel's Compliance Training Expires On Status Cont. Education Certifica…" at bounding box center [621, 295] width 1242 height 591
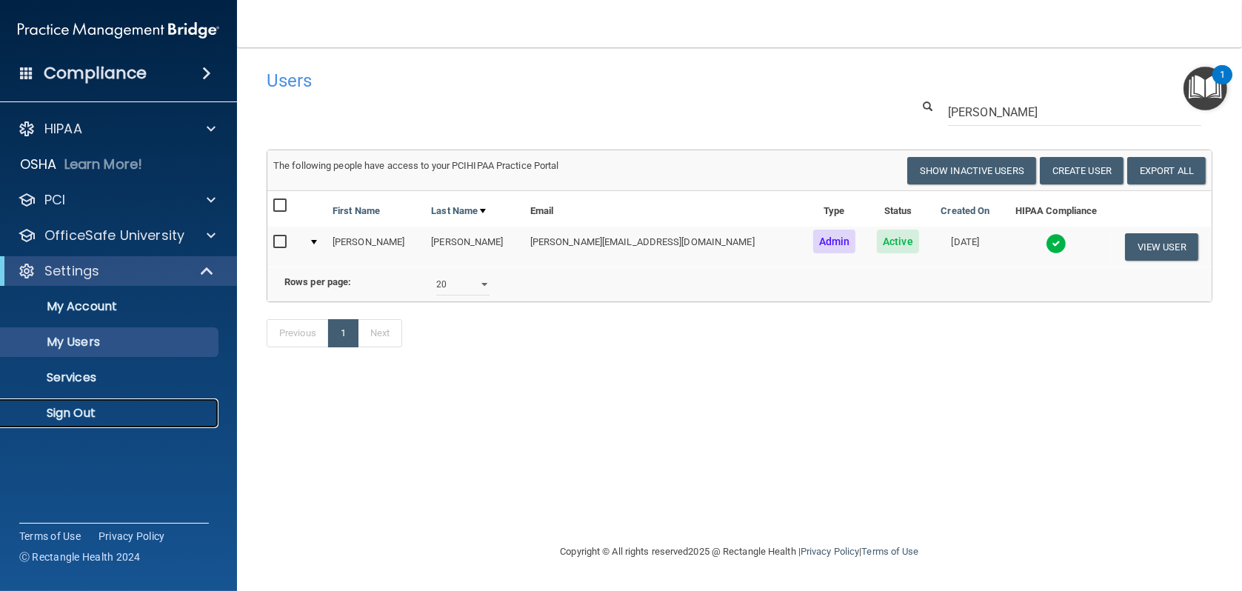
click at [56, 419] on p "Sign Out" at bounding box center [111, 413] width 202 height 15
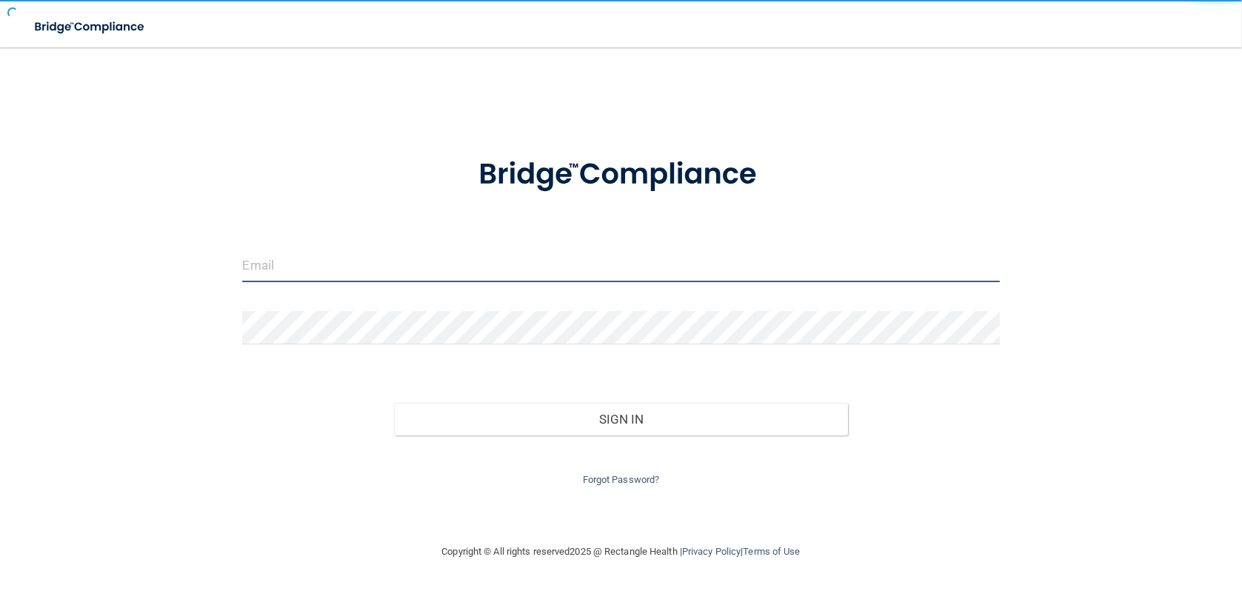
type input "[PERSON_NAME][EMAIL_ADDRESS][DOMAIN_NAME]"
